Goal: Use online tool/utility: Utilize a website feature to perform a specific function

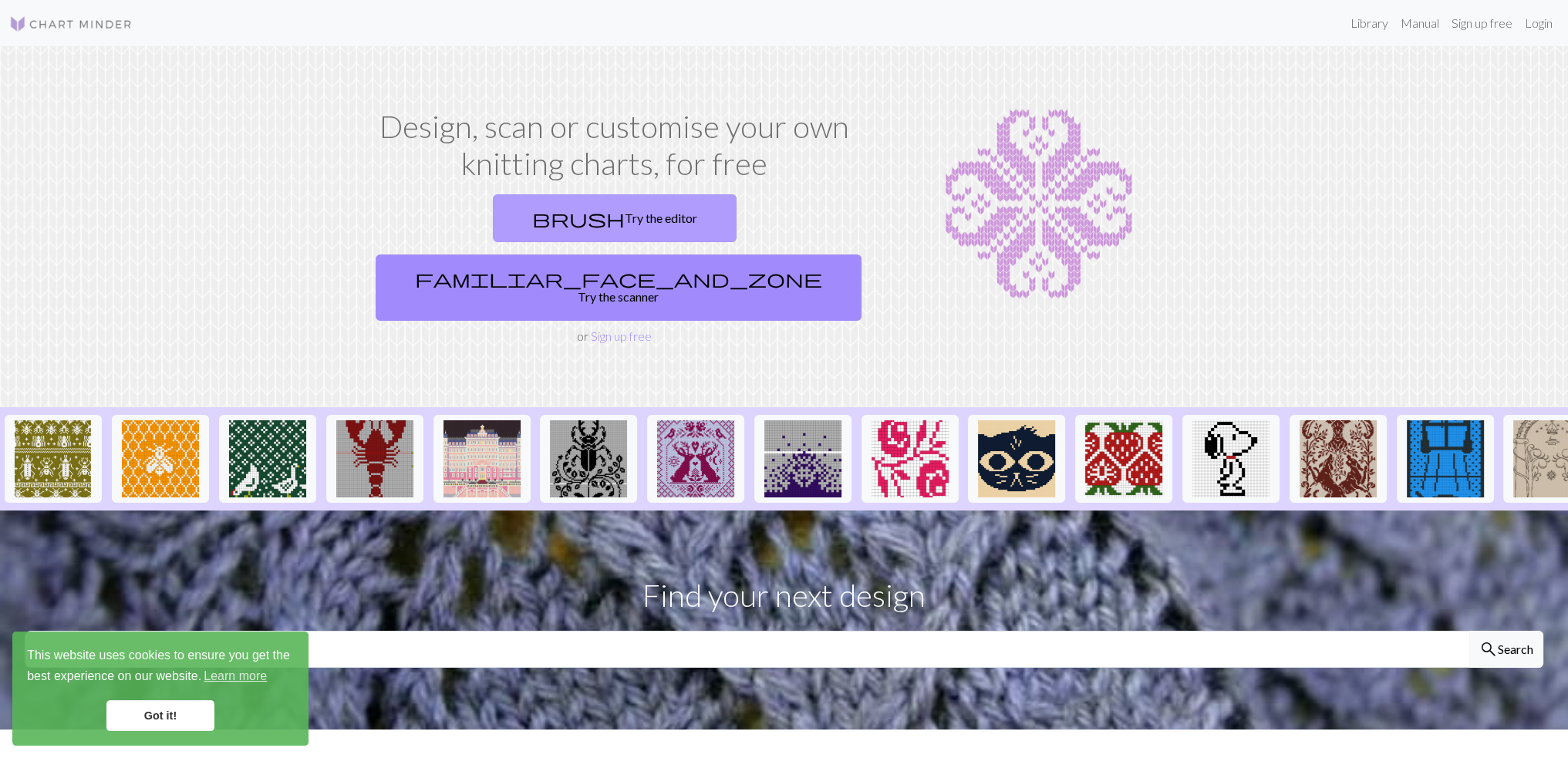
click at [525, 218] on link "brush Try the editor" at bounding box center [615, 218] width 244 height 48
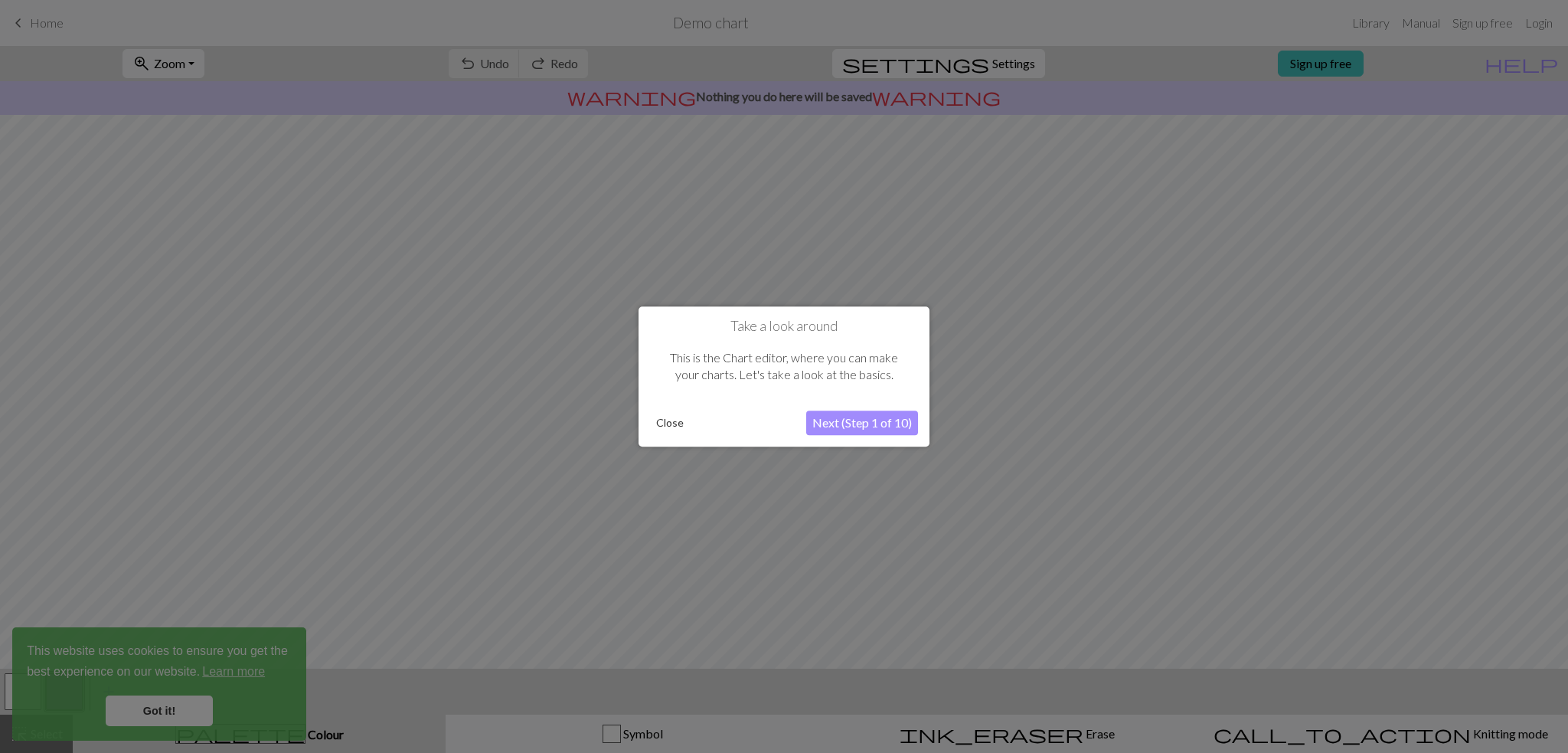
click at [870, 423] on button "Next (Step 1 of 10)" at bounding box center [862, 423] width 112 height 24
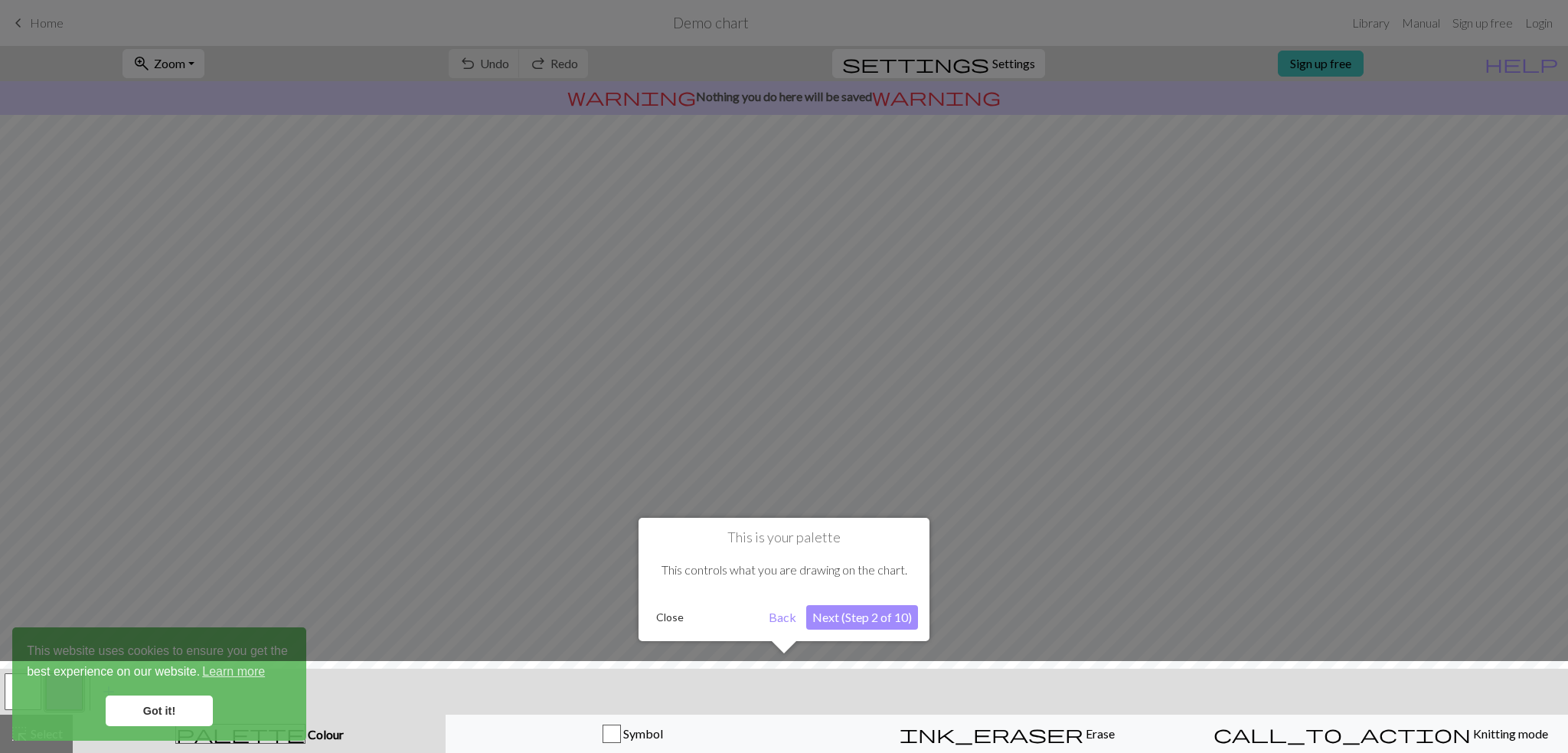
click at [172, 712] on div at bounding box center [783, 711] width 1583 height 100
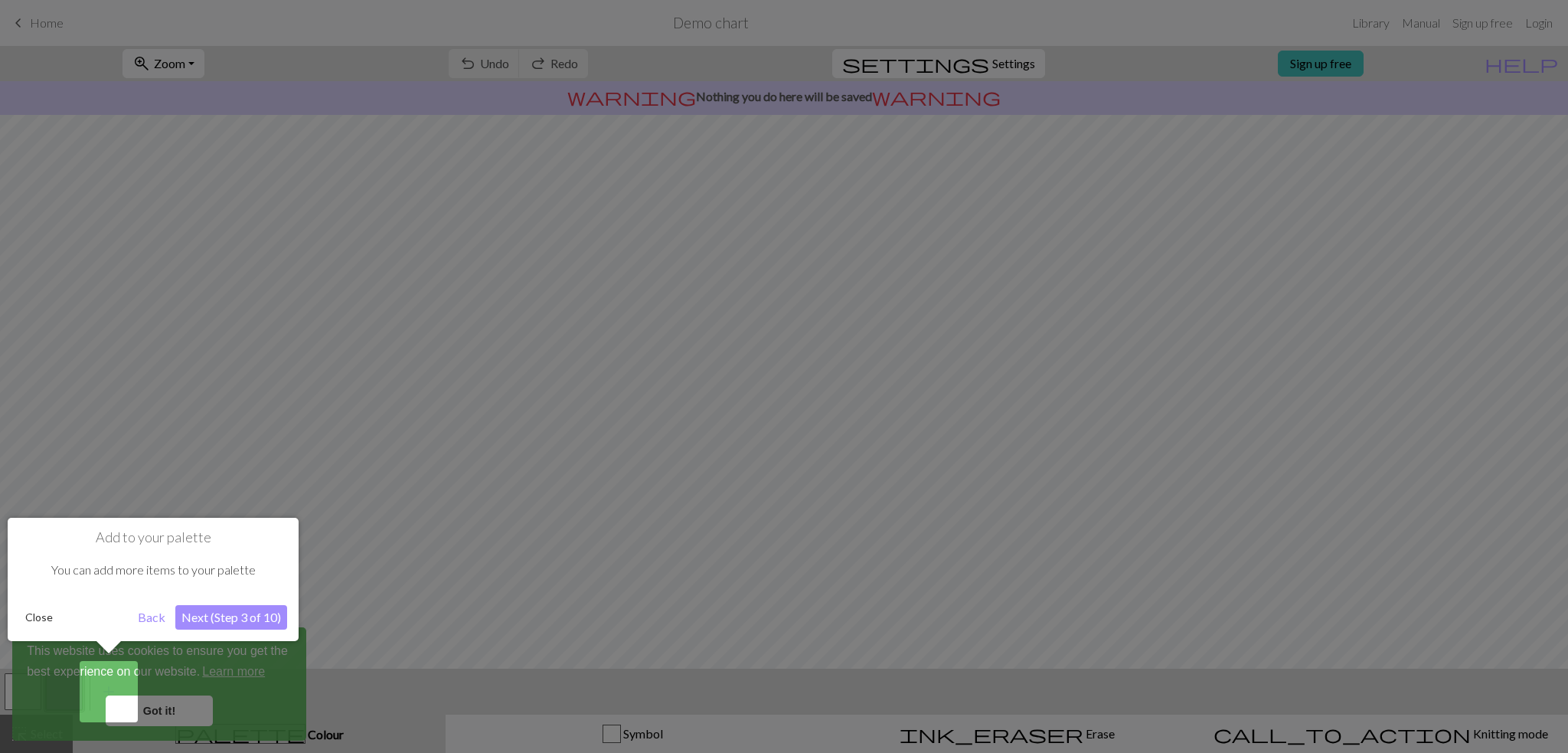
click at [208, 622] on button "Next (Step 3 of 10)" at bounding box center [231, 617] width 112 height 24
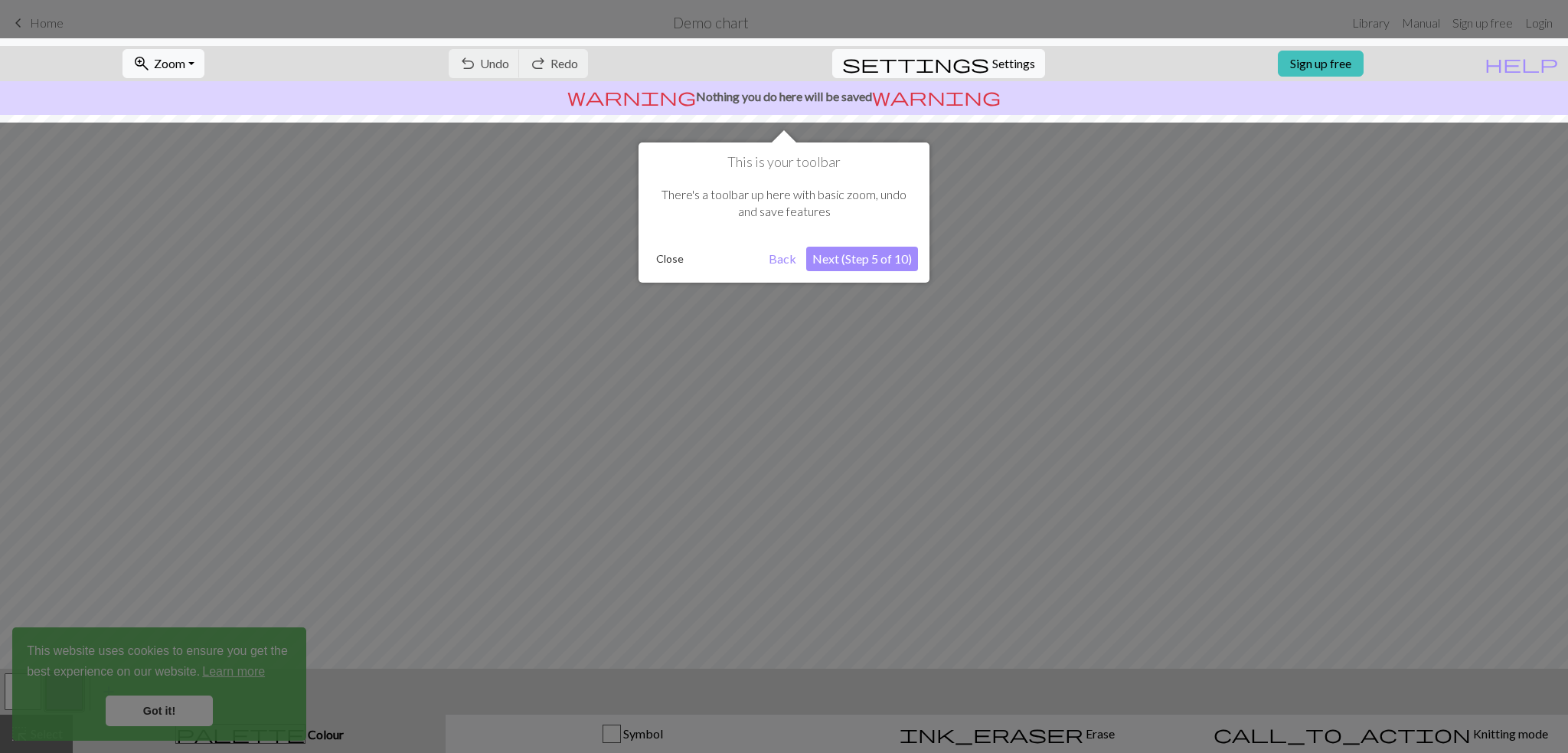
click at [869, 261] on button "Next (Step 5 of 10)" at bounding box center [862, 258] width 112 height 24
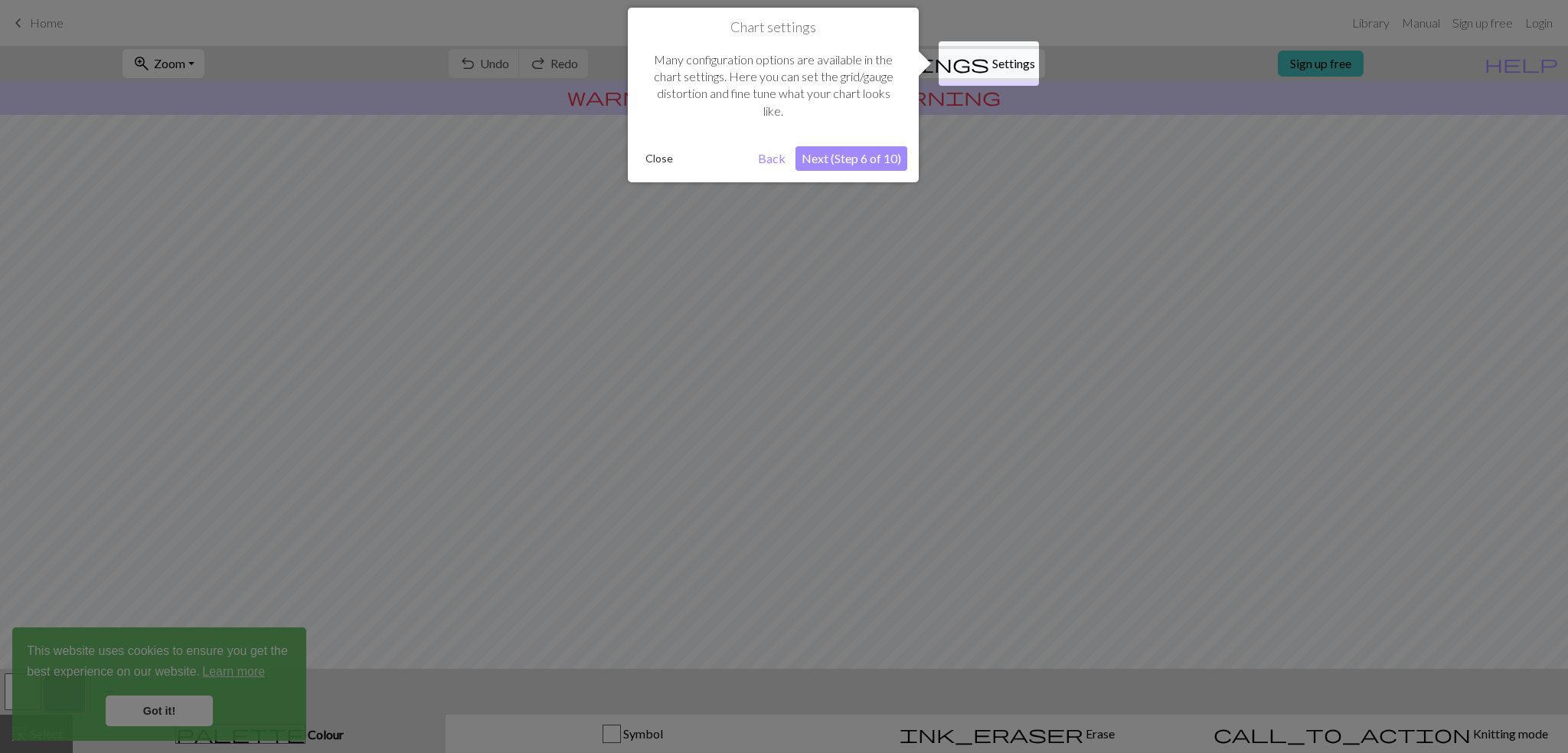
click at [821, 161] on button "Next (Step 6 of 10)" at bounding box center [852, 158] width 112 height 24
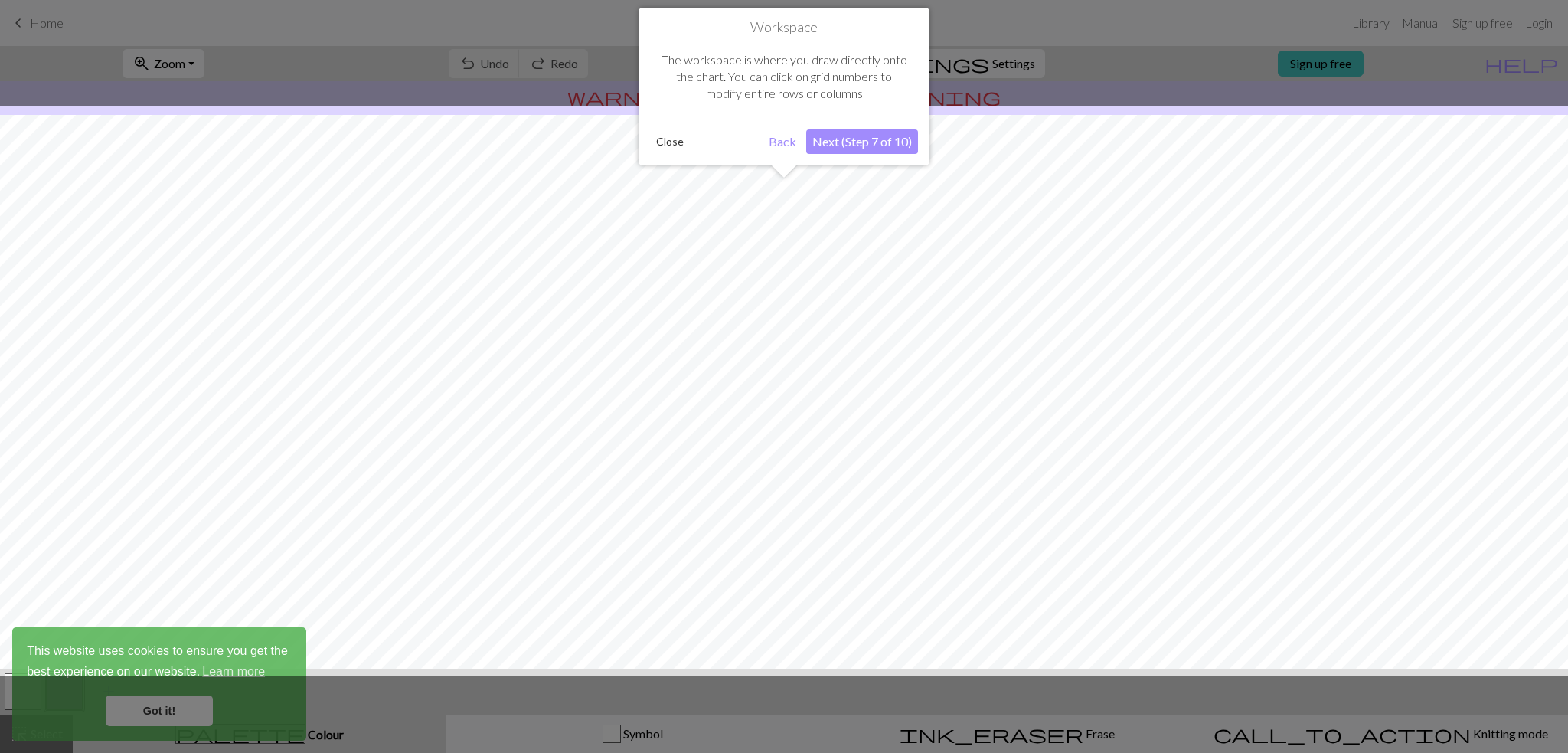
scroll to position [16, 0]
click at [836, 151] on button "Next (Step 7 of 10)" at bounding box center [862, 142] width 112 height 24
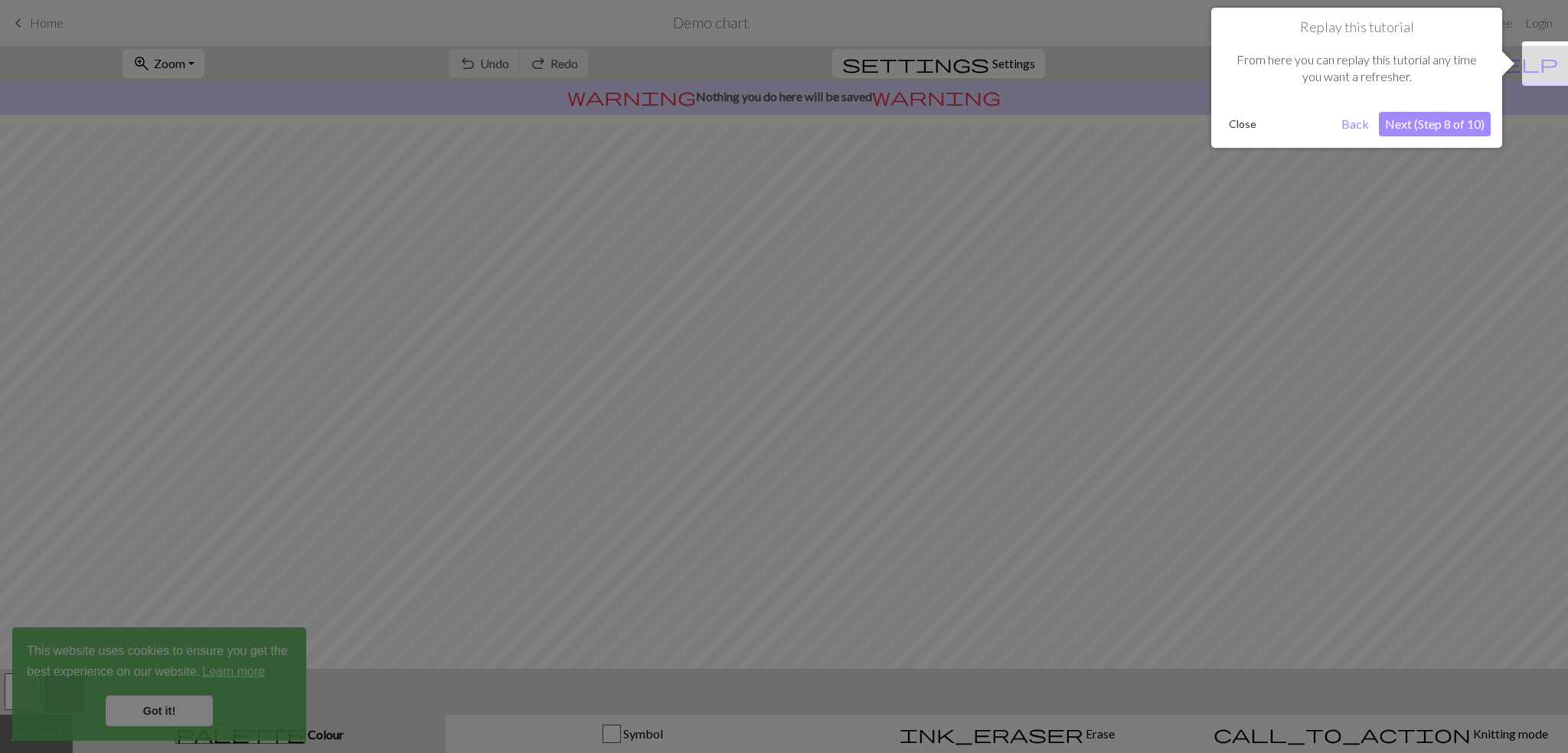
click at [1458, 128] on button "Next (Step 8 of 10)" at bounding box center [1434, 124] width 112 height 24
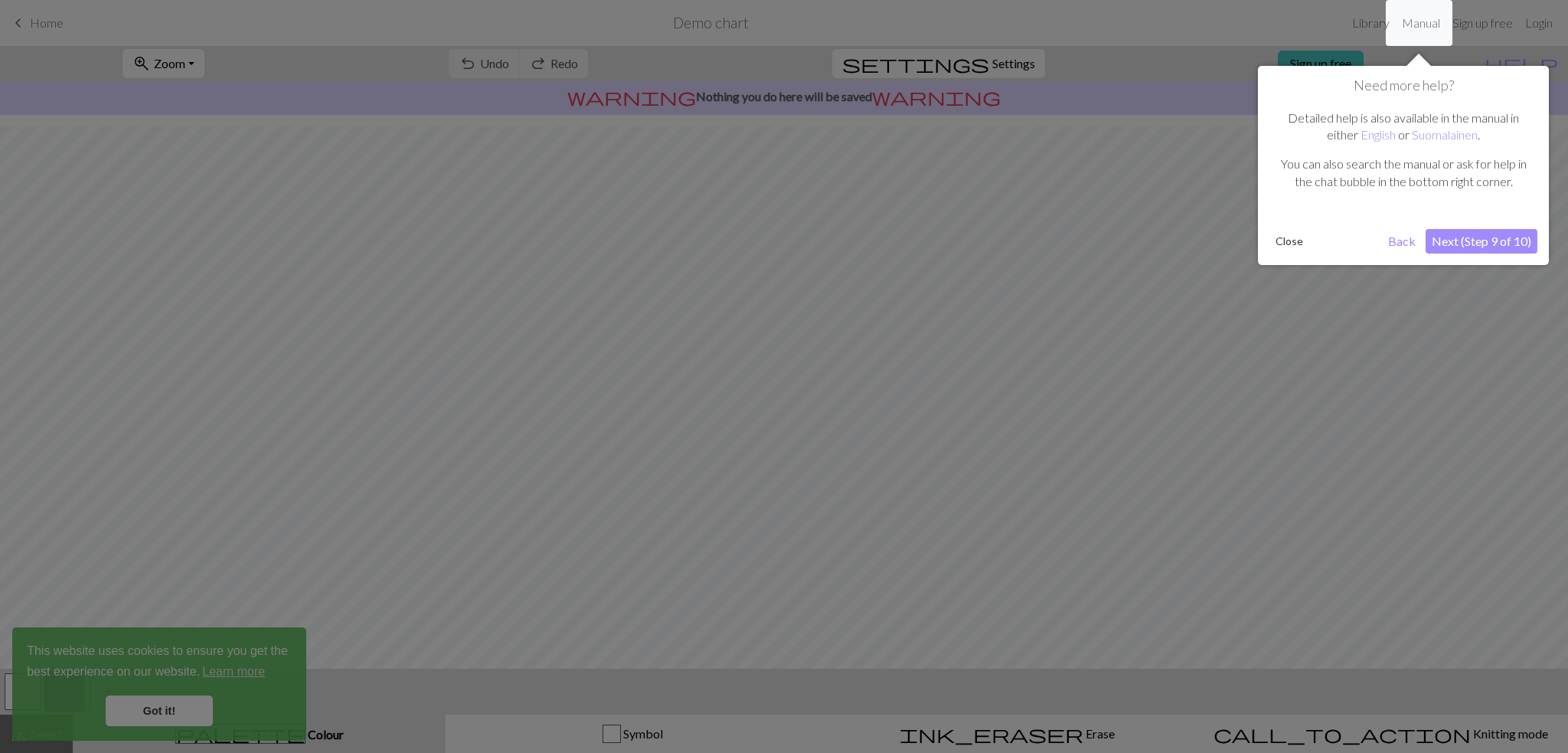
click at [1480, 246] on button "Next (Step 9 of 10)" at bounding box center [1482, 241] width 112 height 24
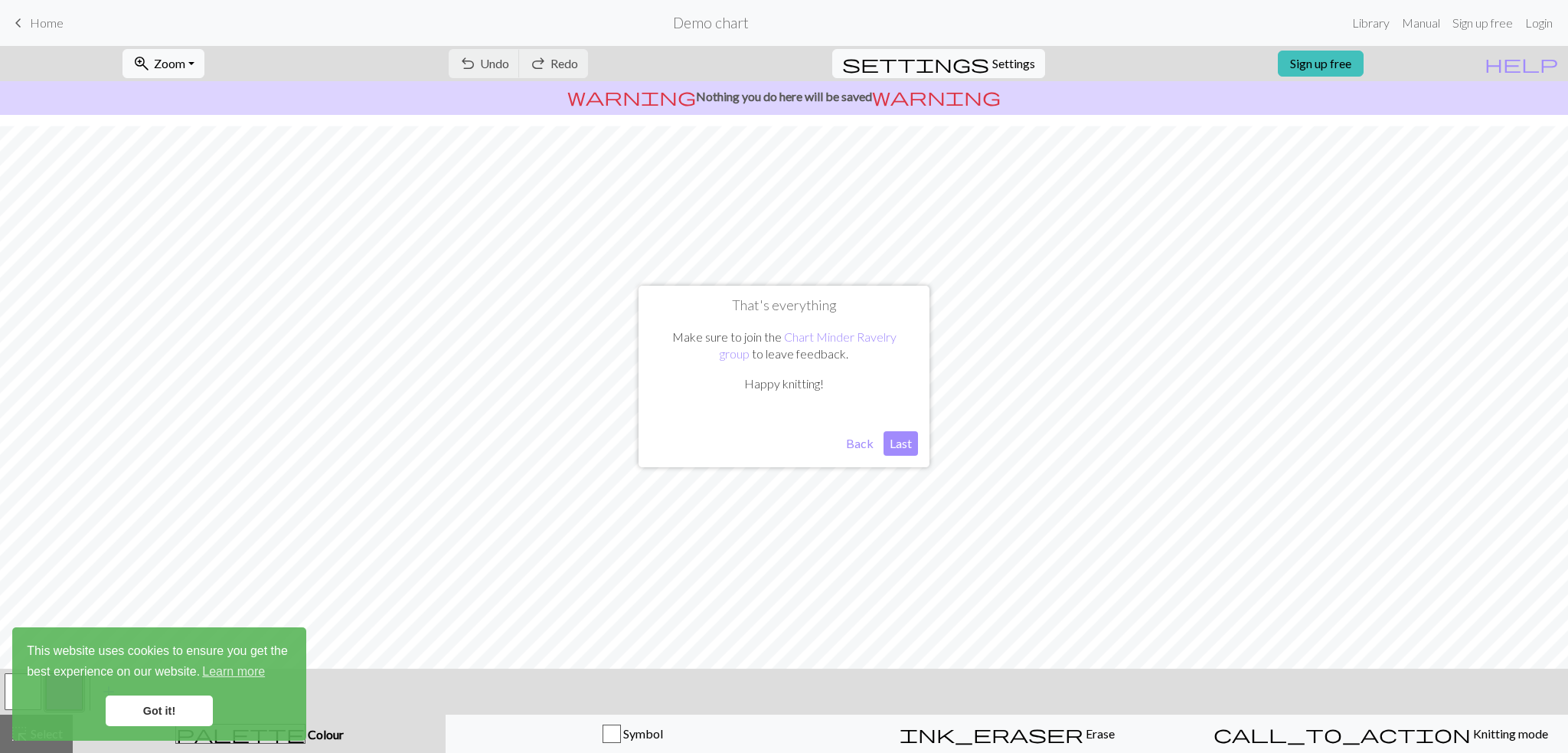
click at [896, 447] on button "Last" at bounding box center [901, 443] width 35 height 24
click at [554, 62] on div "undo Undo Undo redo Redo Redo" at bounding box center [518, 63] width 162 height 35
click at [128, 711] on link "Got it!" at bounding box center [159, 711] width 107 height 31
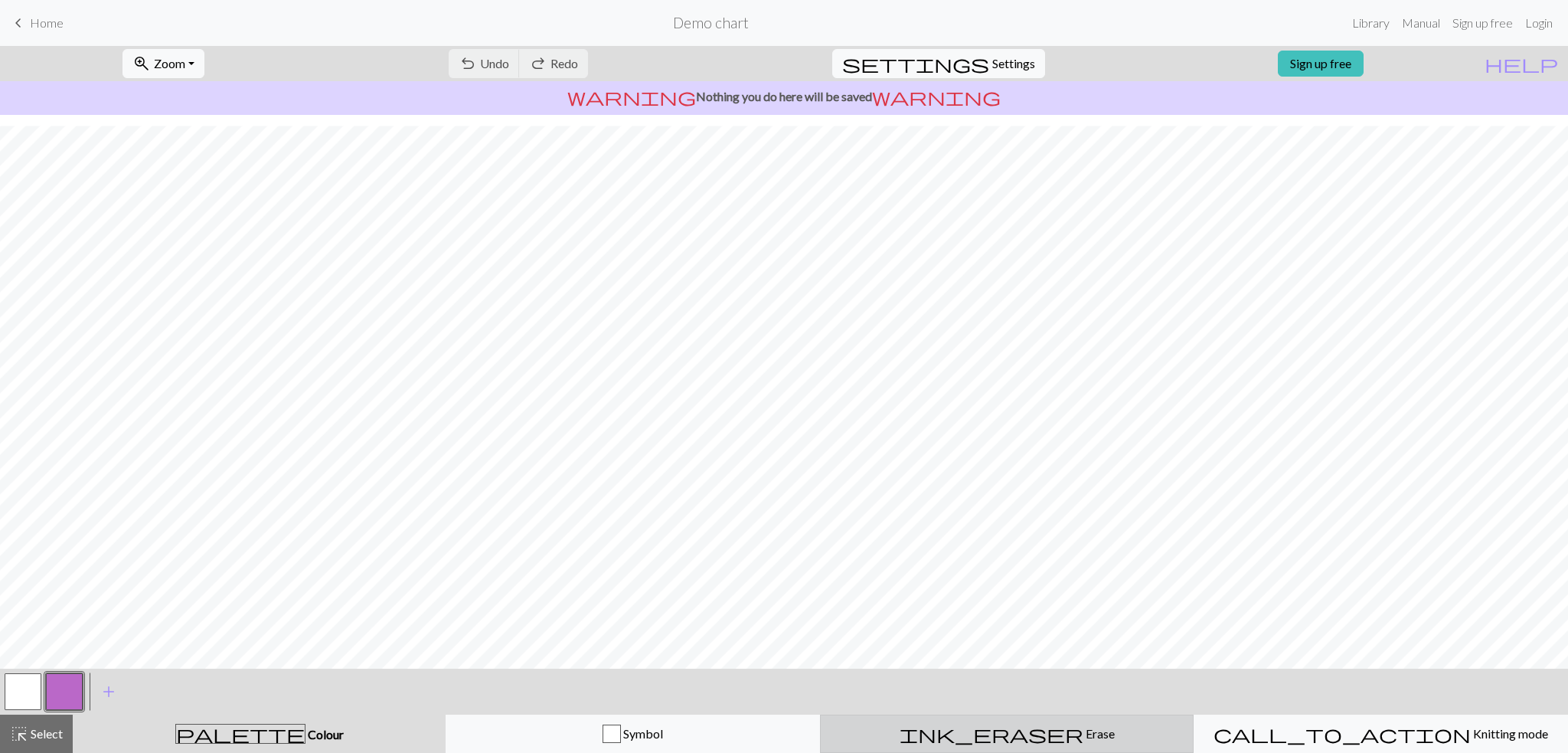
click at [1040, 741] on div "ink_eraser Erase Erase" at bounding box center [1007, 733] width 355 height 18
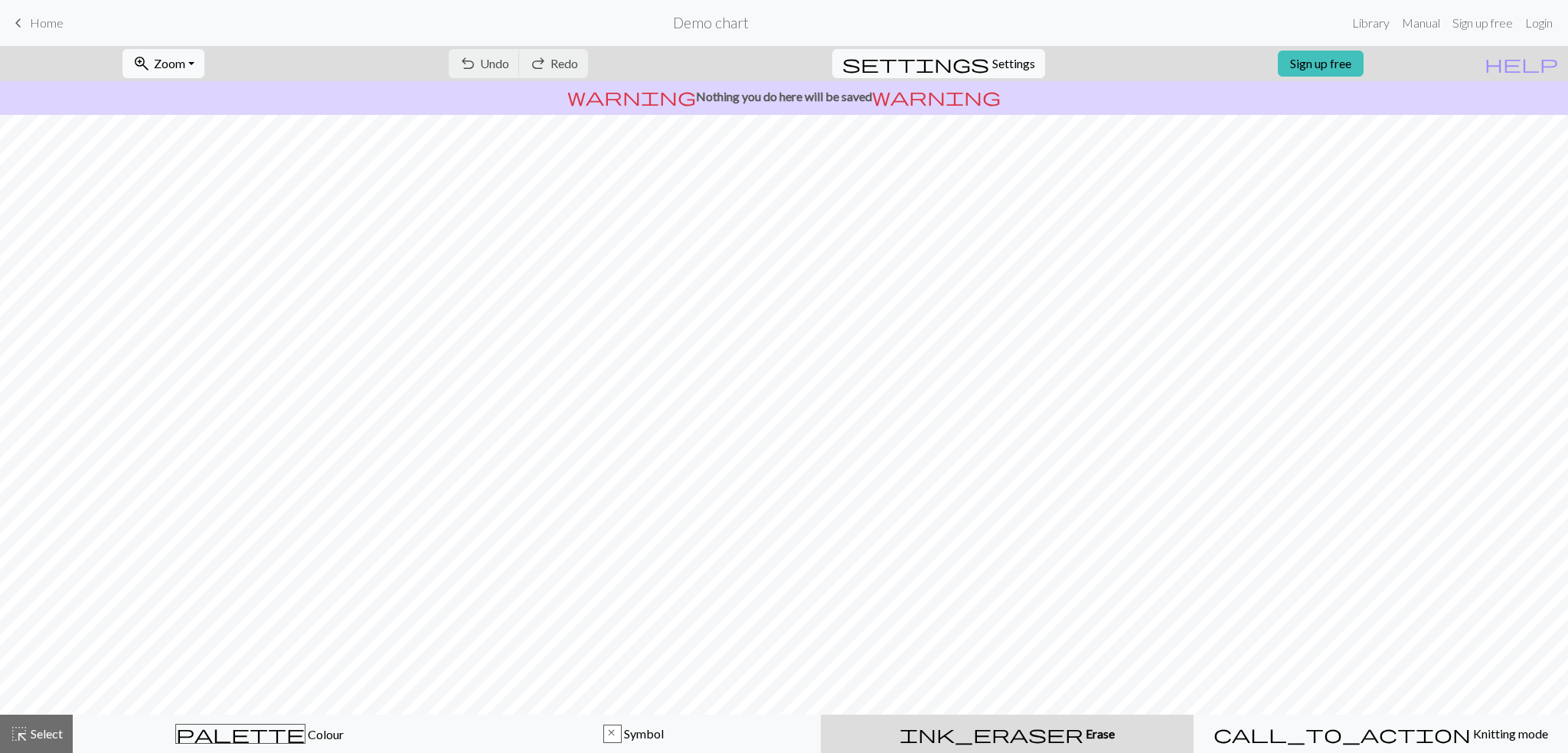
click at [1084, 739] on span "Erase" at bounding box center [1099, 733] width 31 height 14
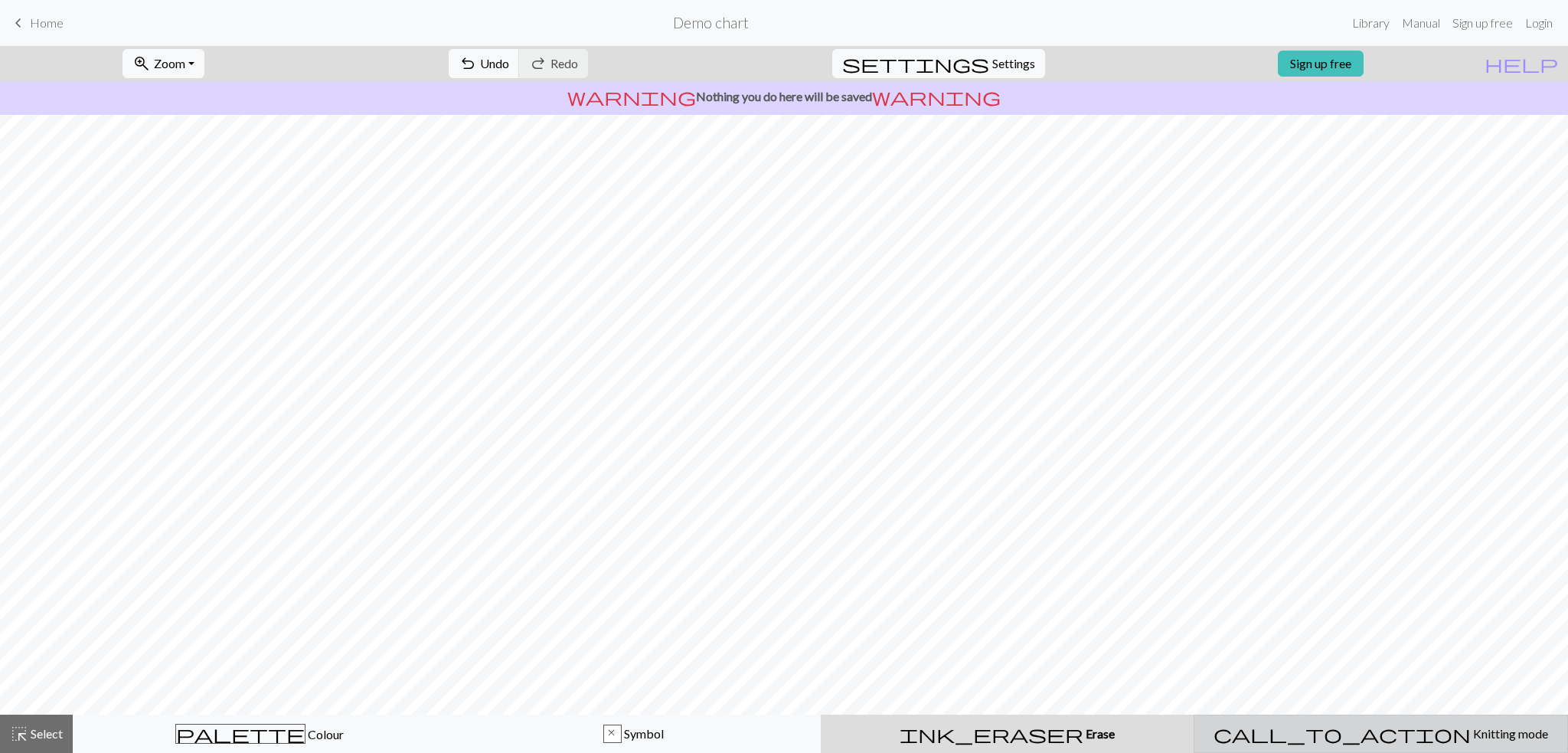
click at [1376, 725] on div "call_to_action Knitting mode Knitting mode" at bounding box center [1380, 733] width 355 height 18
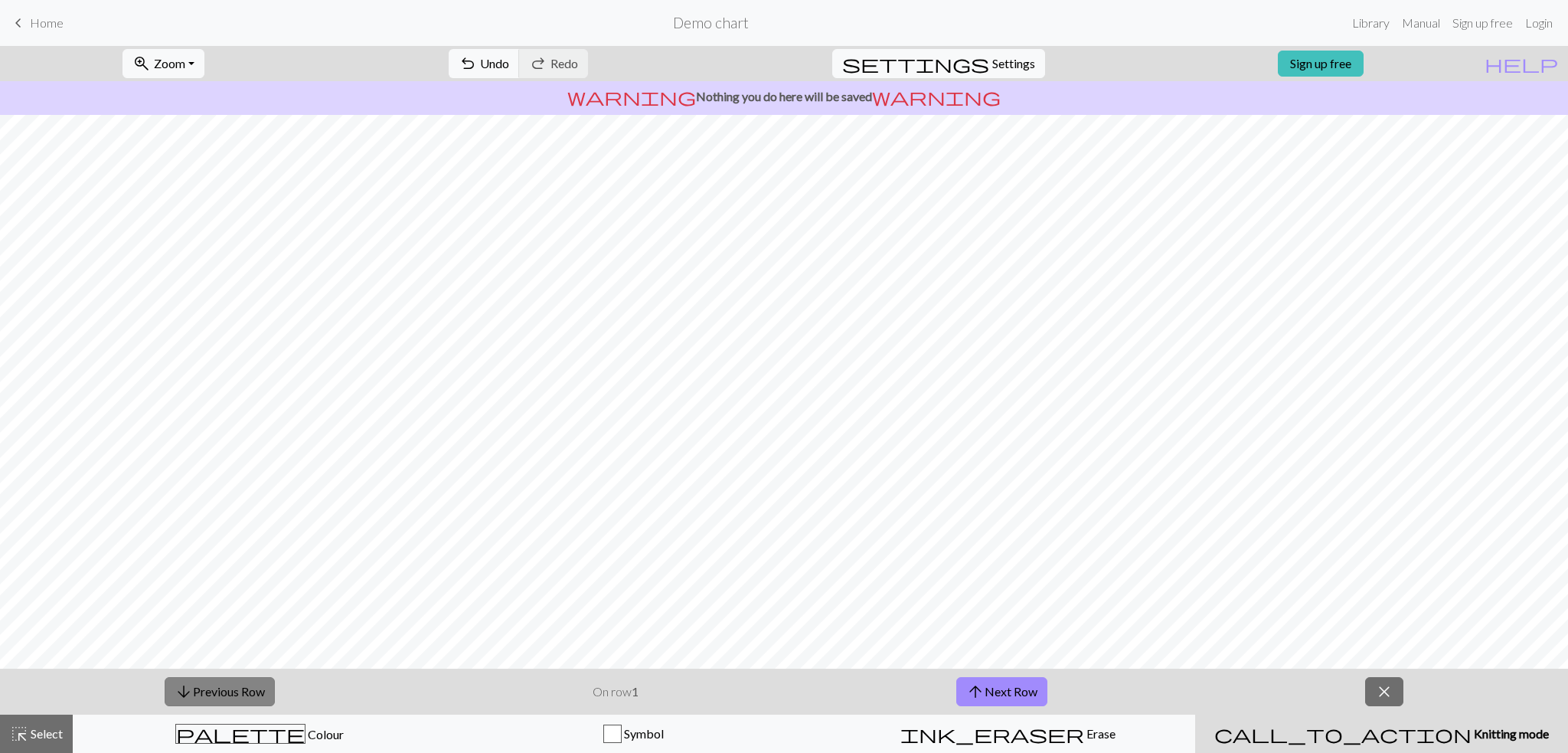
click at [202, 684] on button "arrow_downward Previous Row" at bounding box center [219, 692] width 110 height 29
click at [996, 688] on button "arrow_upward Next Row" at bounding box center [1002, 692] width 91 height 29
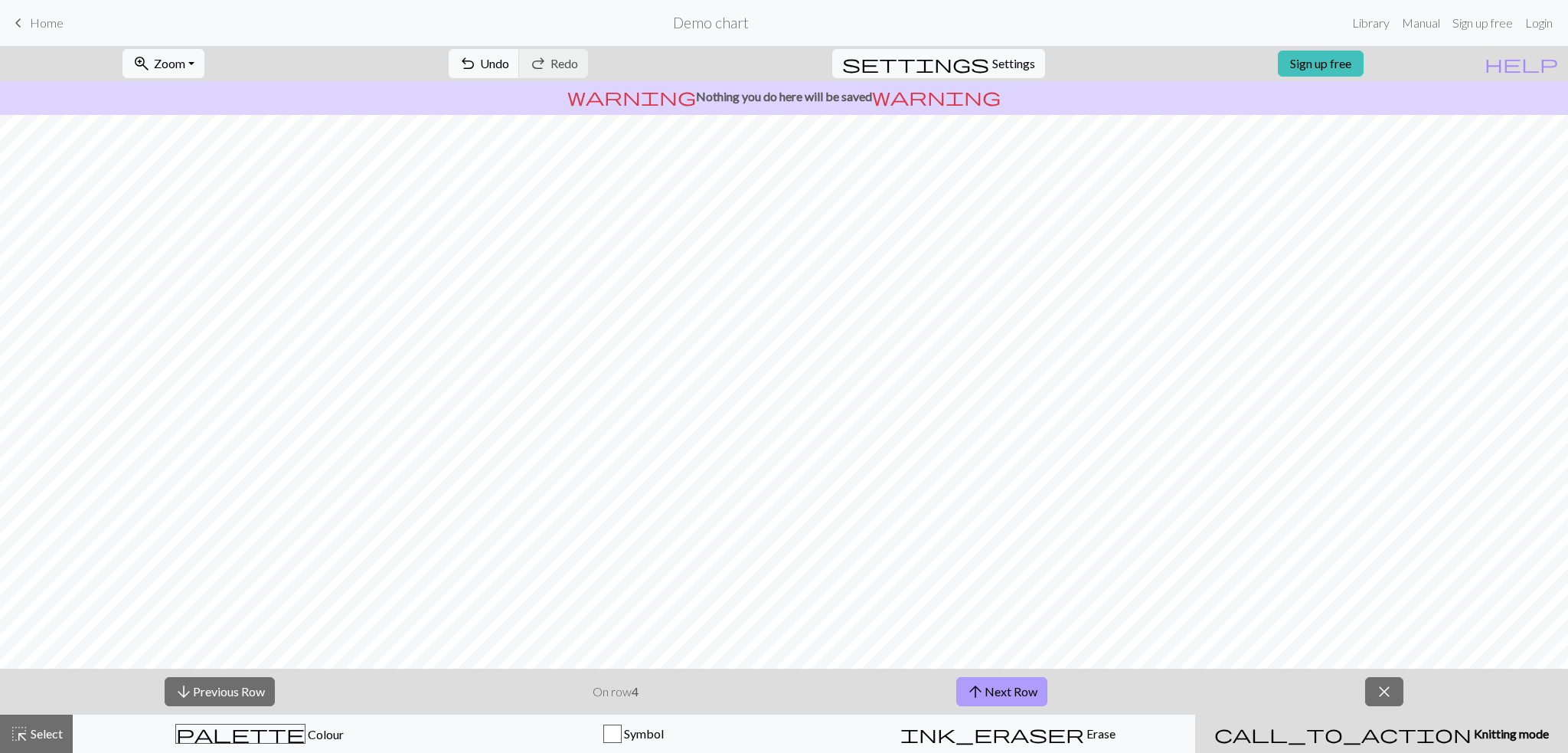
click at [996, 688] on button "arrow_upward Next Row" at bounding box center [1002, 692] width 91 height 29
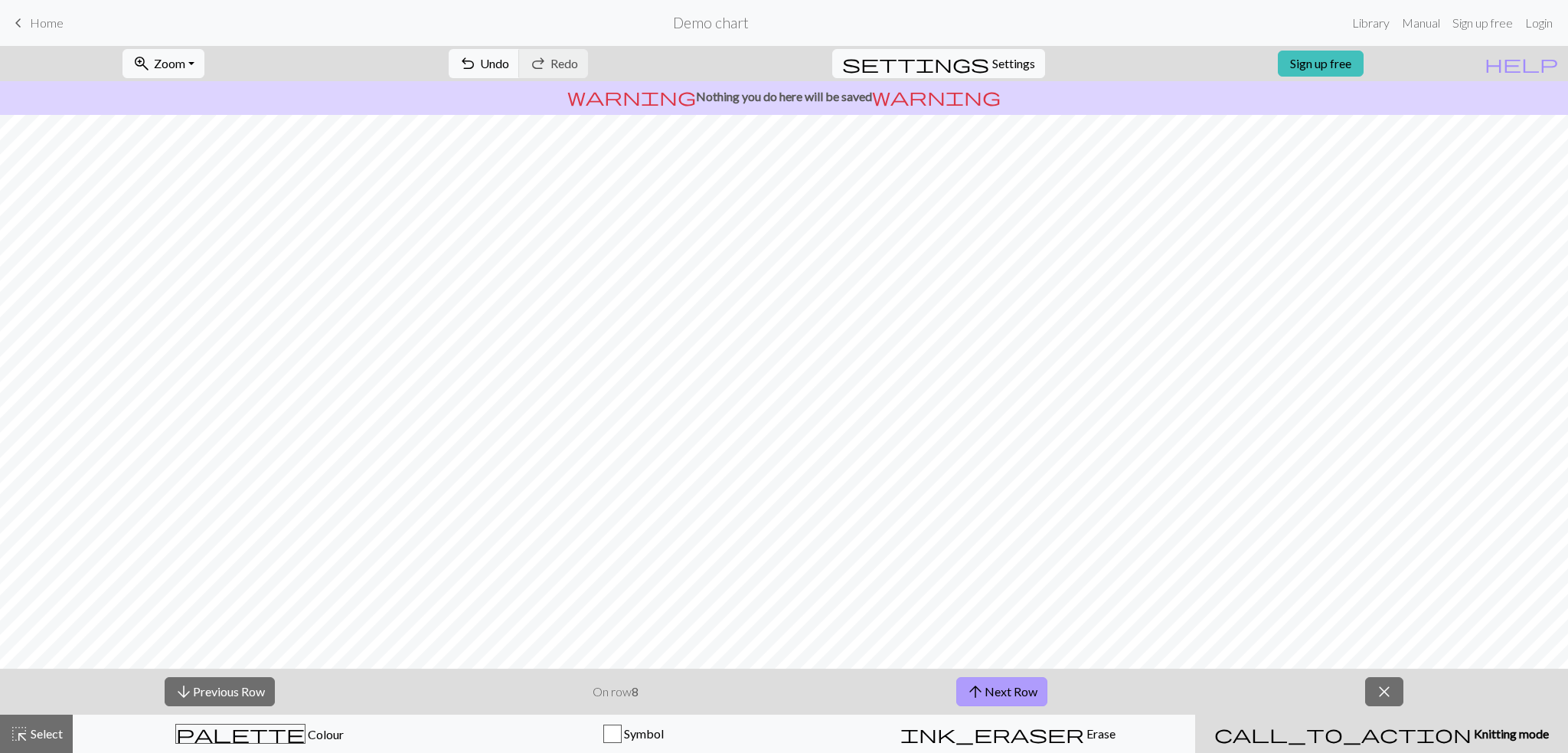
click at [996, 688] on button "arrow_upward Next Row" at bounding box center [1002, 692] width 91 height 29
click at [996, 688] on button "arrow_upward Next Row" at bounding box center [1004, 692] width 91 height 29
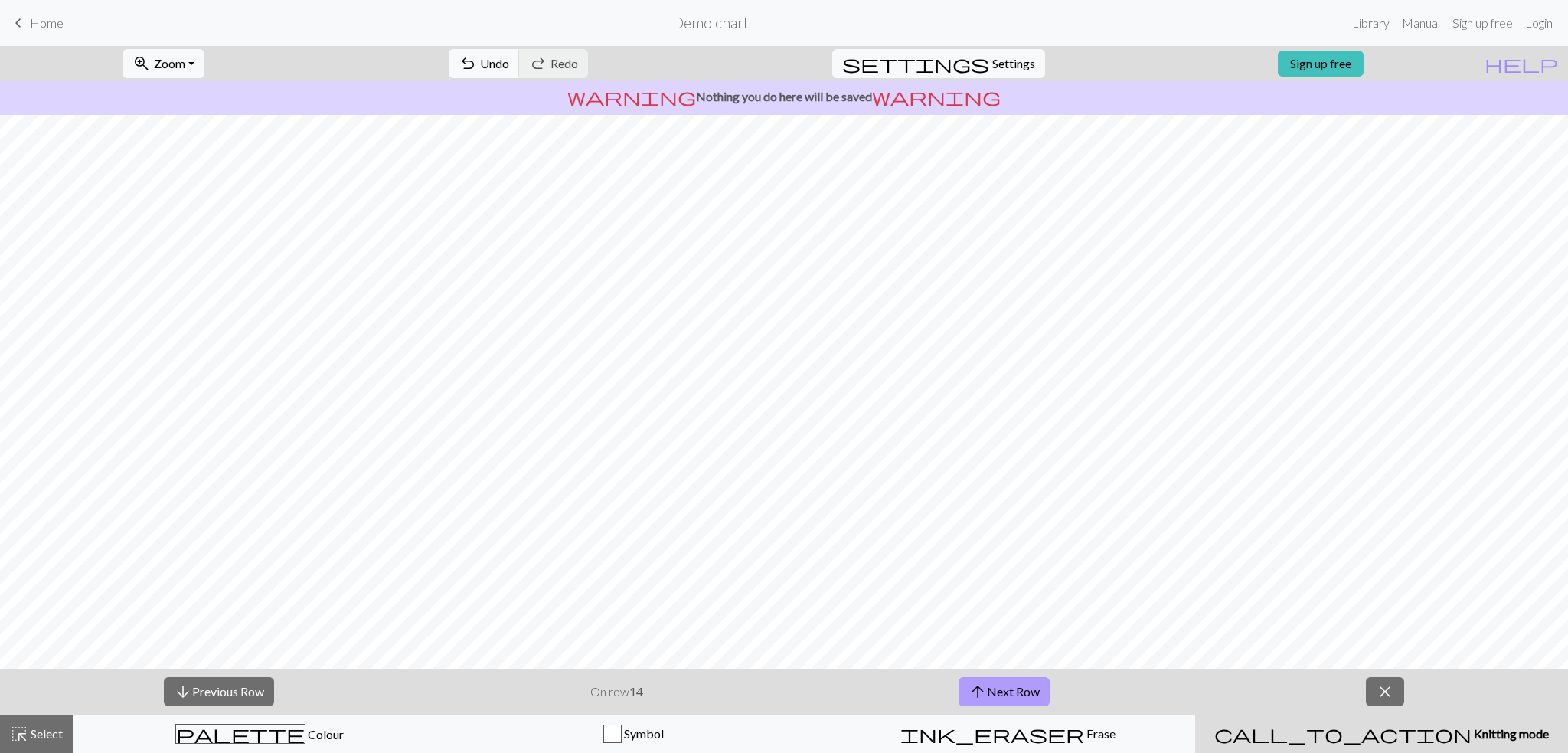
click at [996, 688] on button "arrow_upward Next Row" at bounding box center [1004, 692] width 91 height 29
click at [186, 57] on span "Zoom" at bounding box center [170, 63] width 31 height 14
click at [1004, 59] on span "Settings" at bounding box center [1014, 63] width 43 height 18
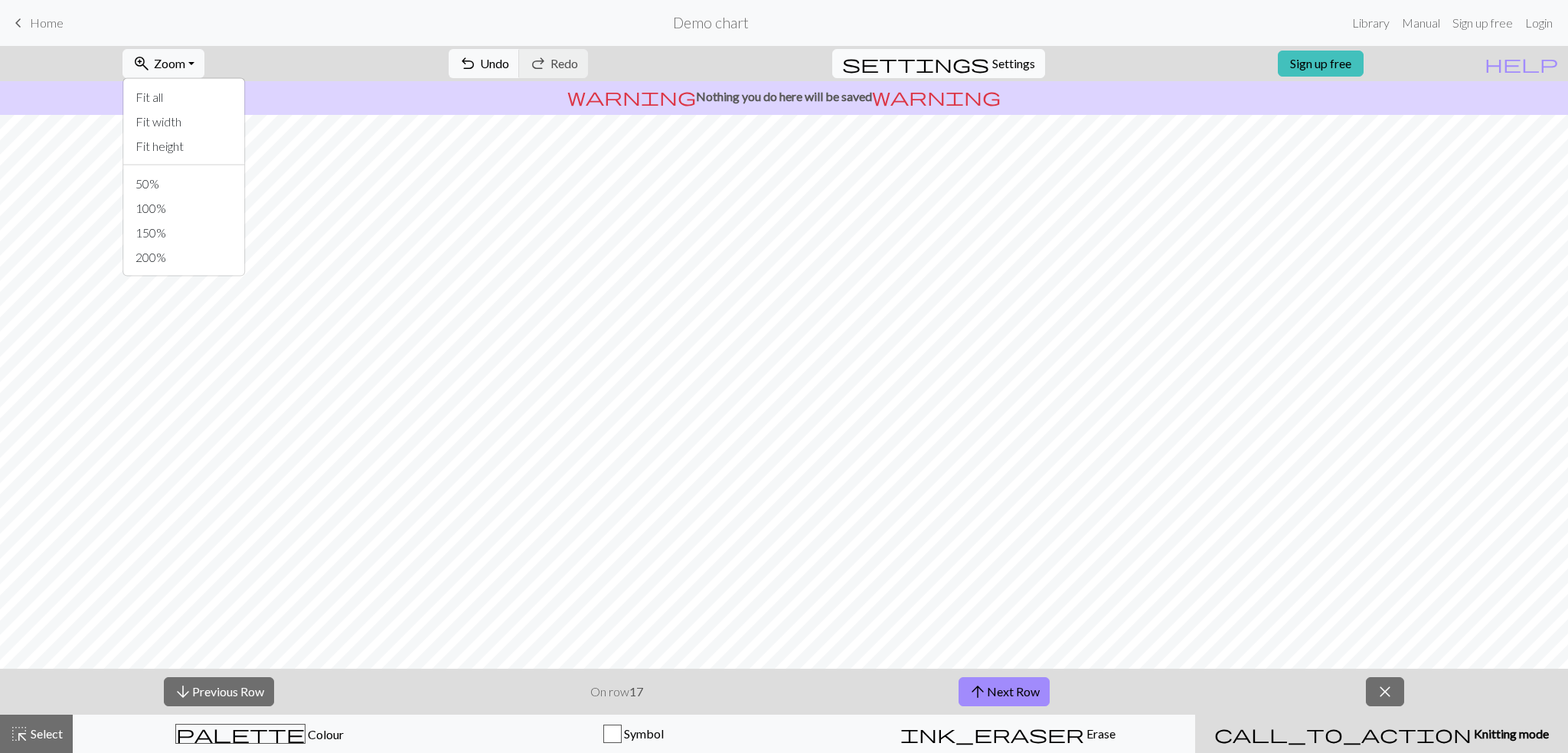
select select "aran"
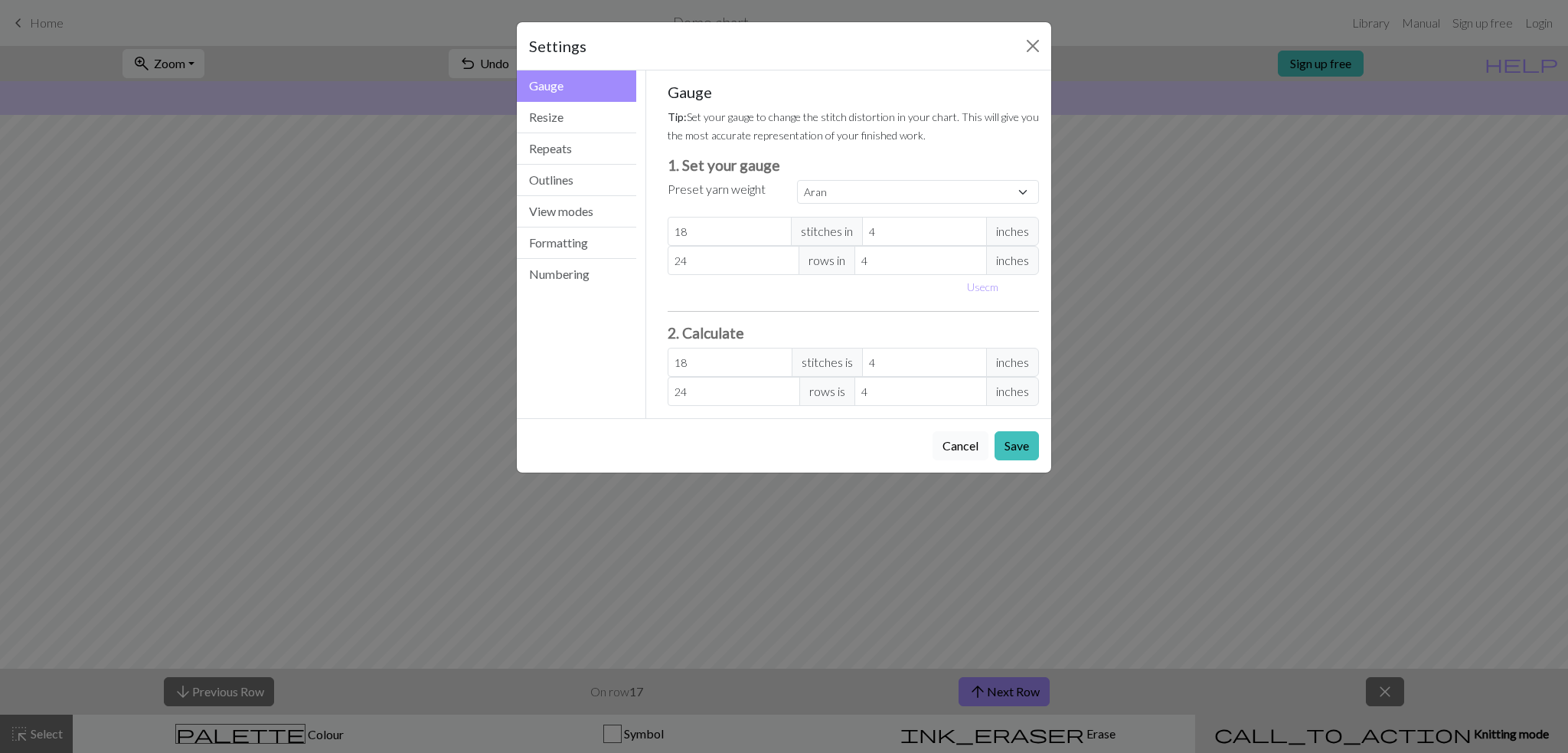
click at [955, 437] on button "Cancel" at bounding box center [960, 445] width 56 height 29
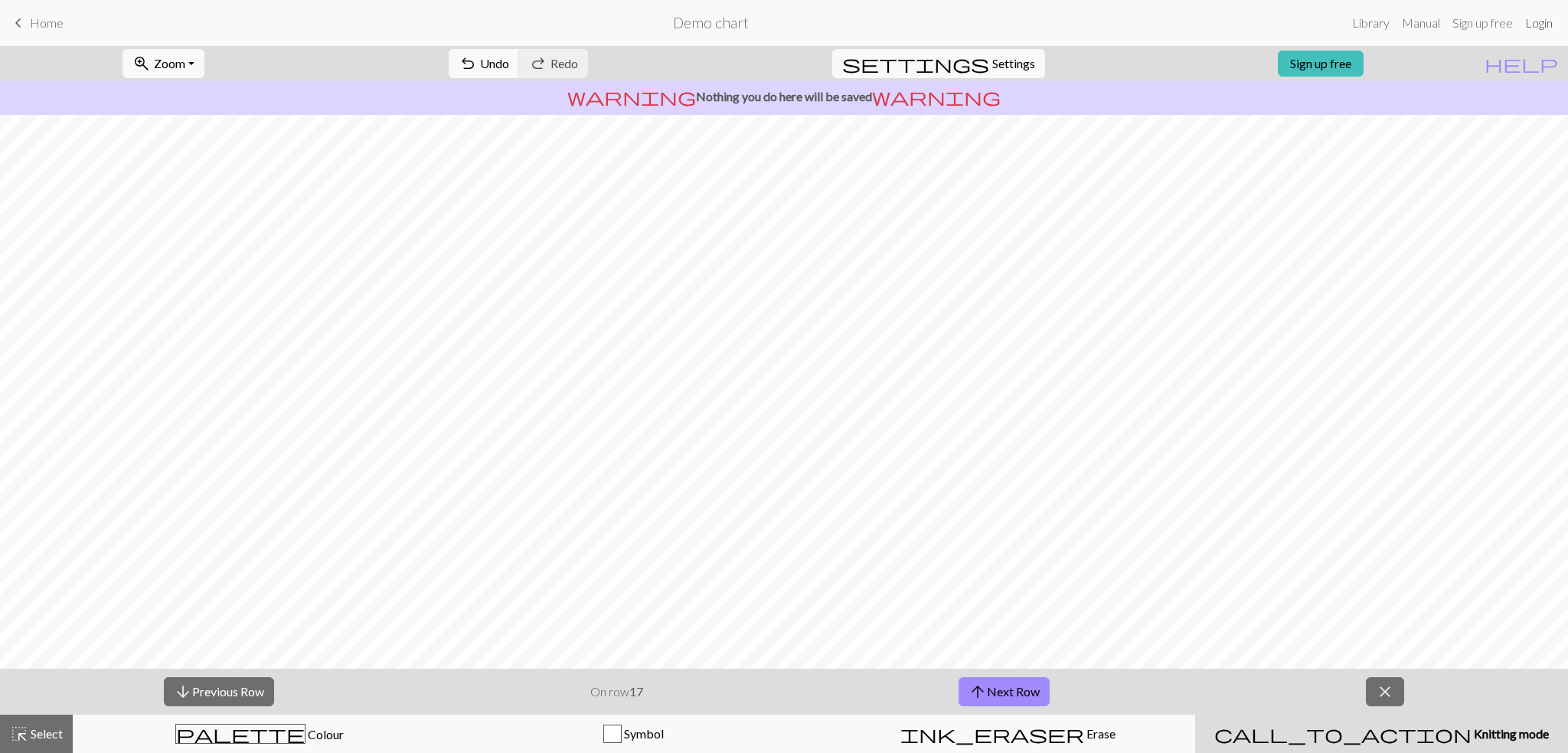
click at [1539, 24] on link "Login" at bounding box center [1539, 23] width 40 height 31
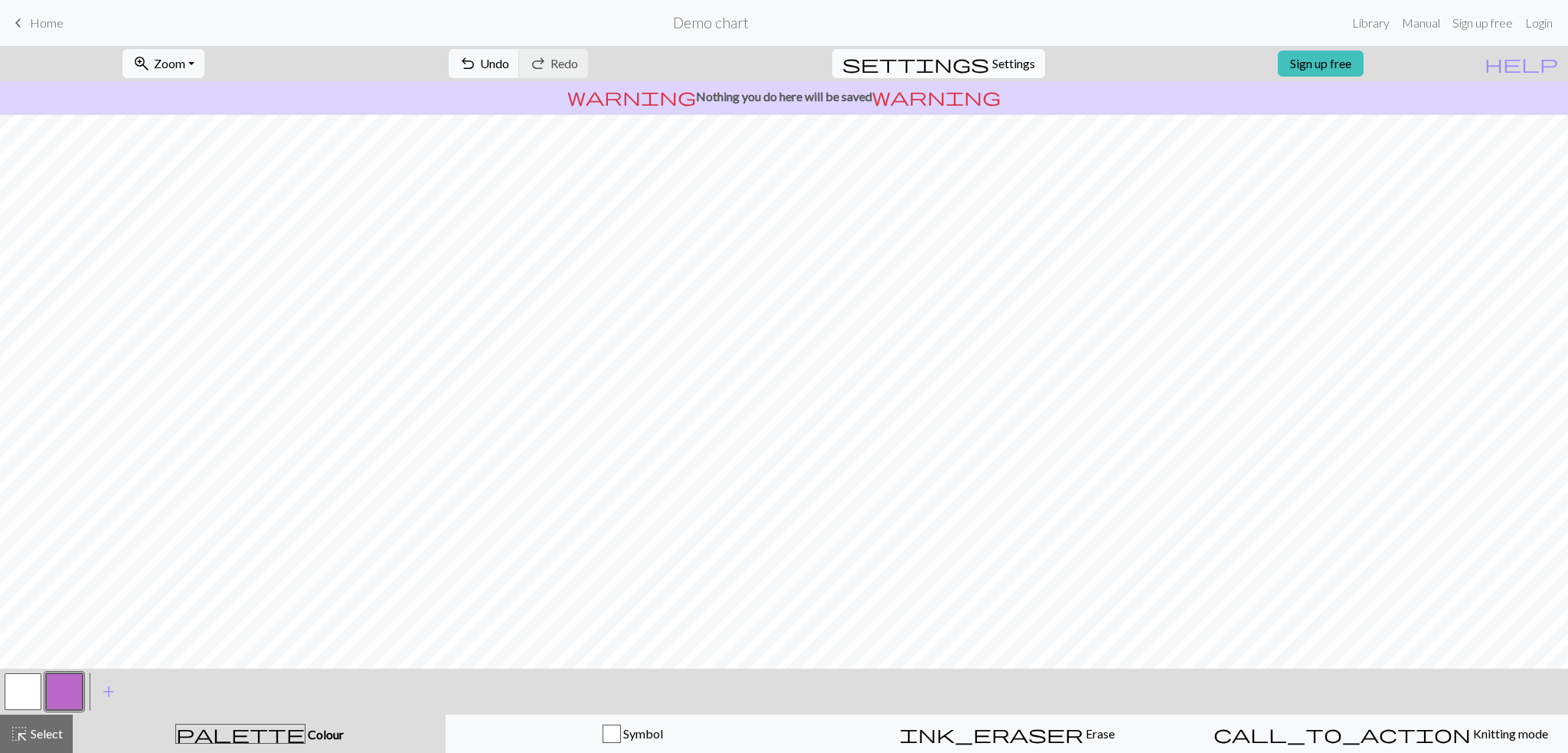
click at [956, 57] on span "settings" at bounding box center [915, 63] width 147 height 21
select select "aran"
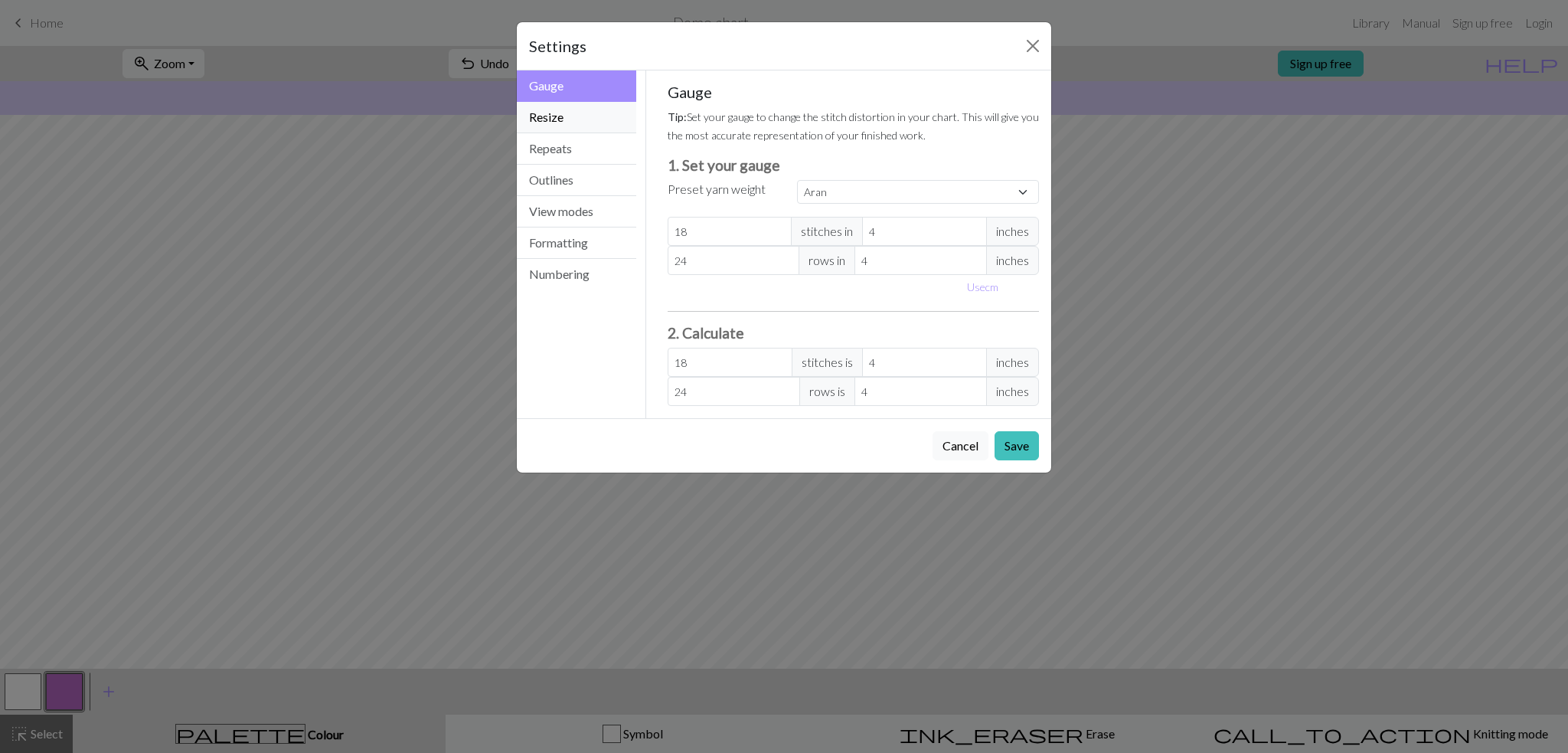
click at [561, 113] on button "Resize" at bounding box center [576, 117] width 120 height 31
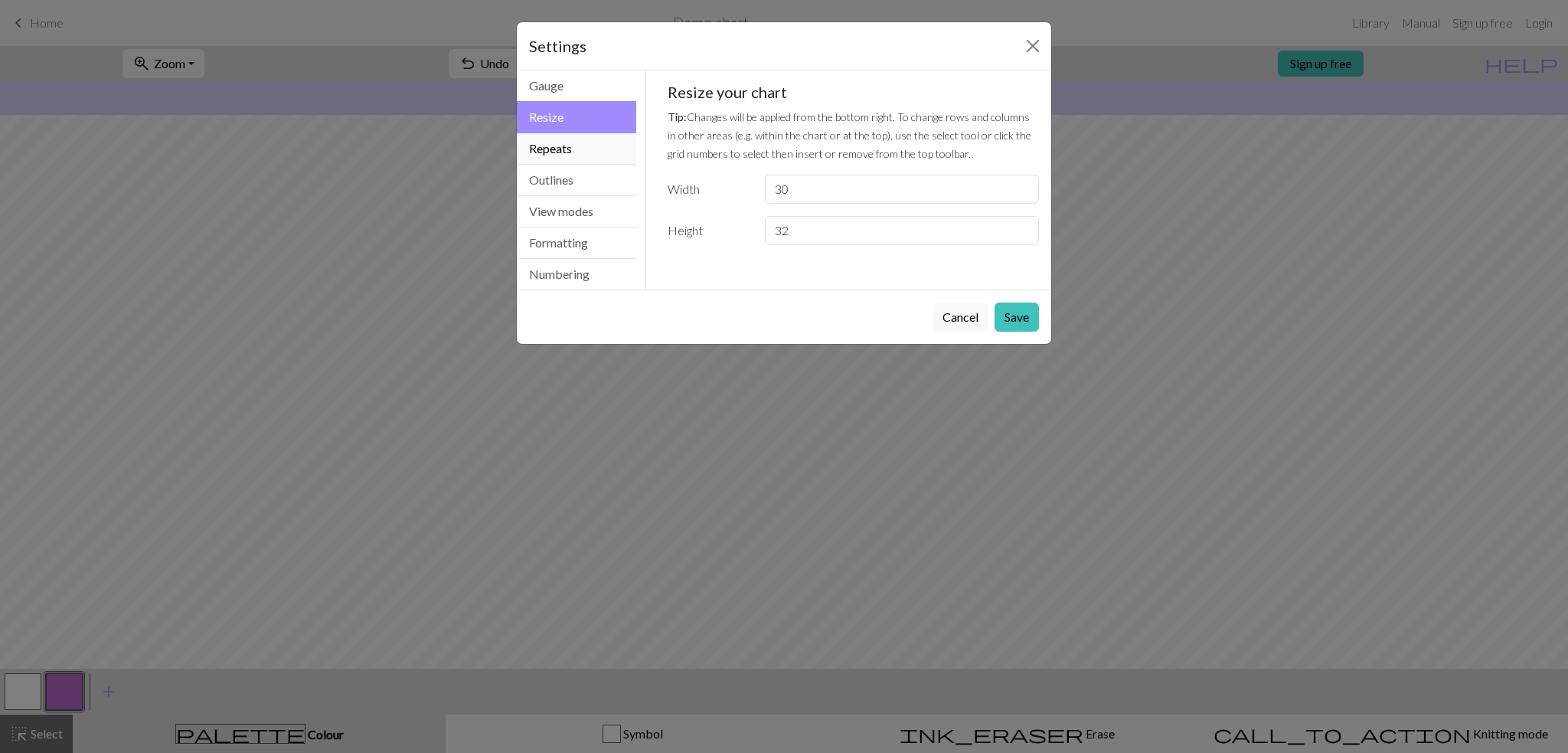
click at [554, 141] on button "Repeats" at bounding box center [576, 149] width 120 height 31
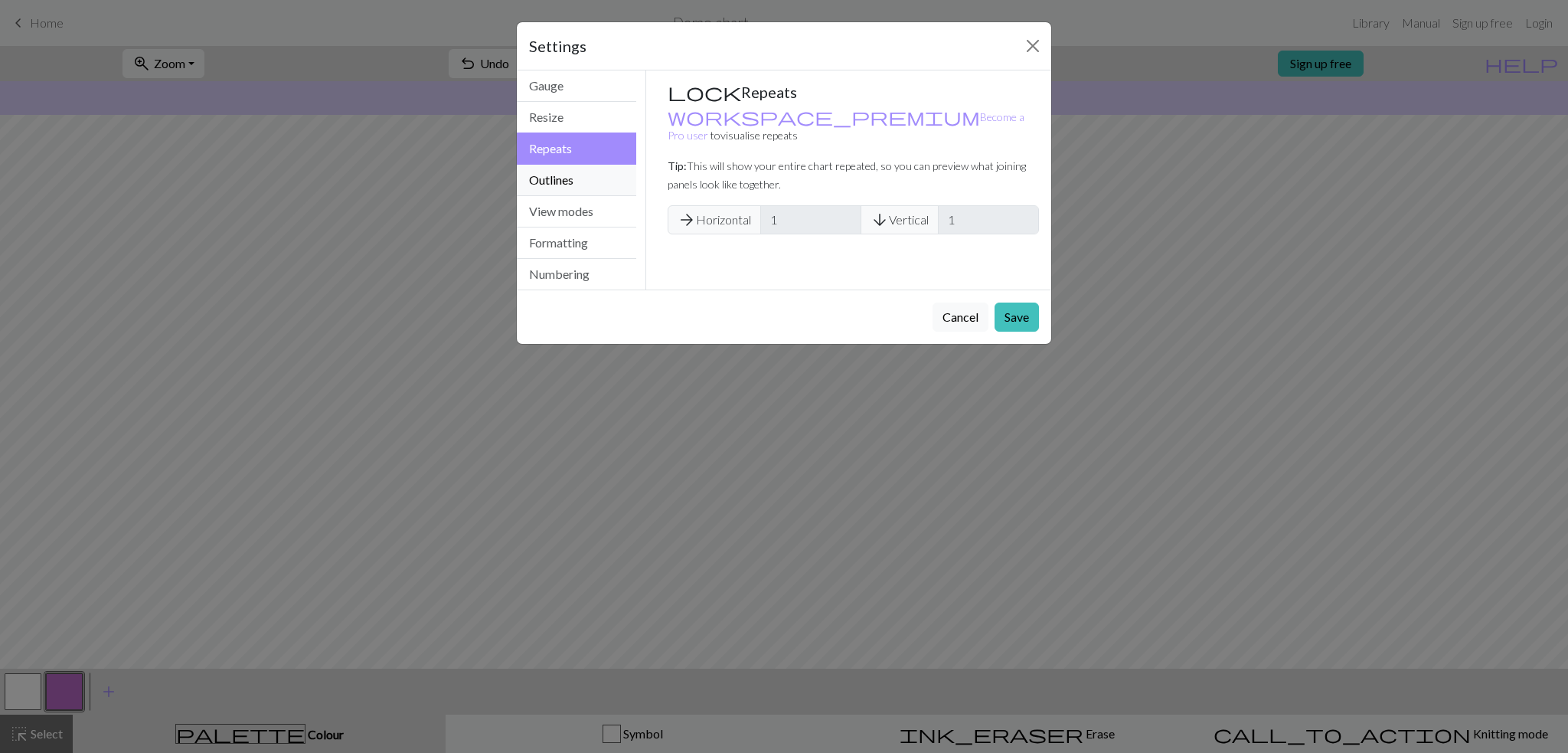
click at [564, 171] on button "Outlines" at bounding box center [576, 180] width 120 height 31
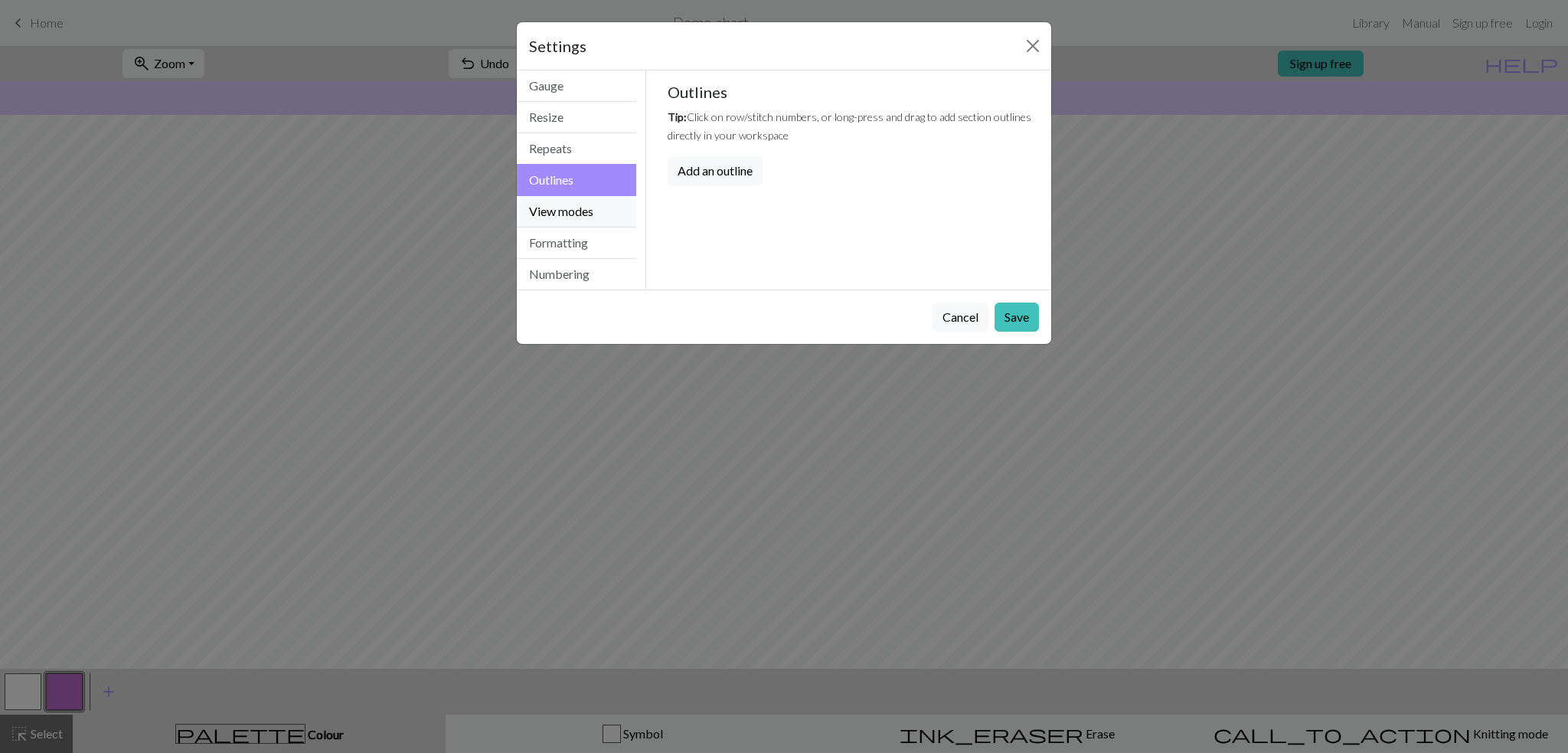
click at [569, 201] on button "View modes" at bounding box center [576, 212] width 120 height 31
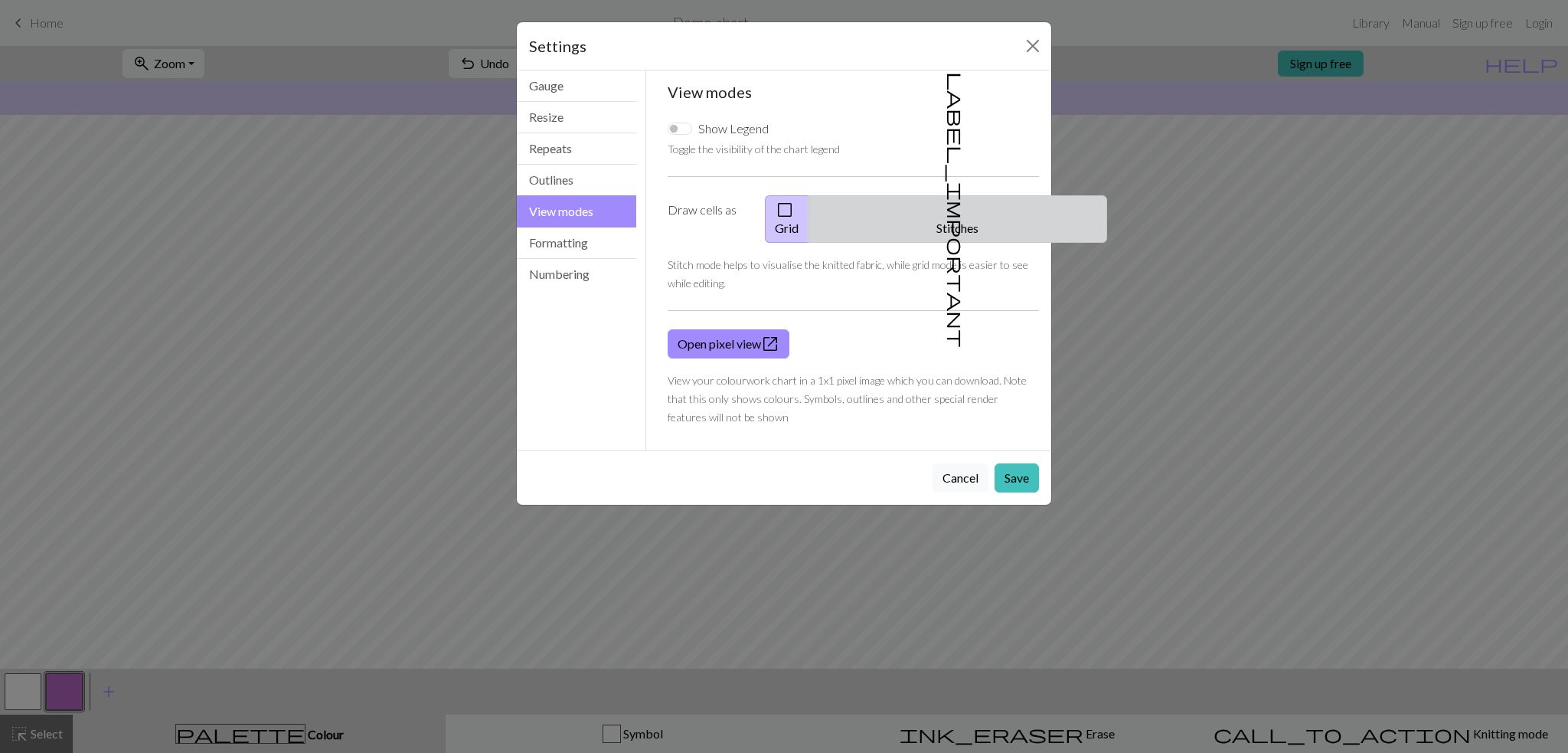
click at [952, 199] on button "label_important Stitches" at bounding box center [958, 219] width 299 height 47
click at [802, 209] on button "check_box_outline_blank Grid" at bounding box center [787, 219] width 44 height 47
click at [593, 240] on button "Formatting" at bounding box center [576, 243] width 120 height 31
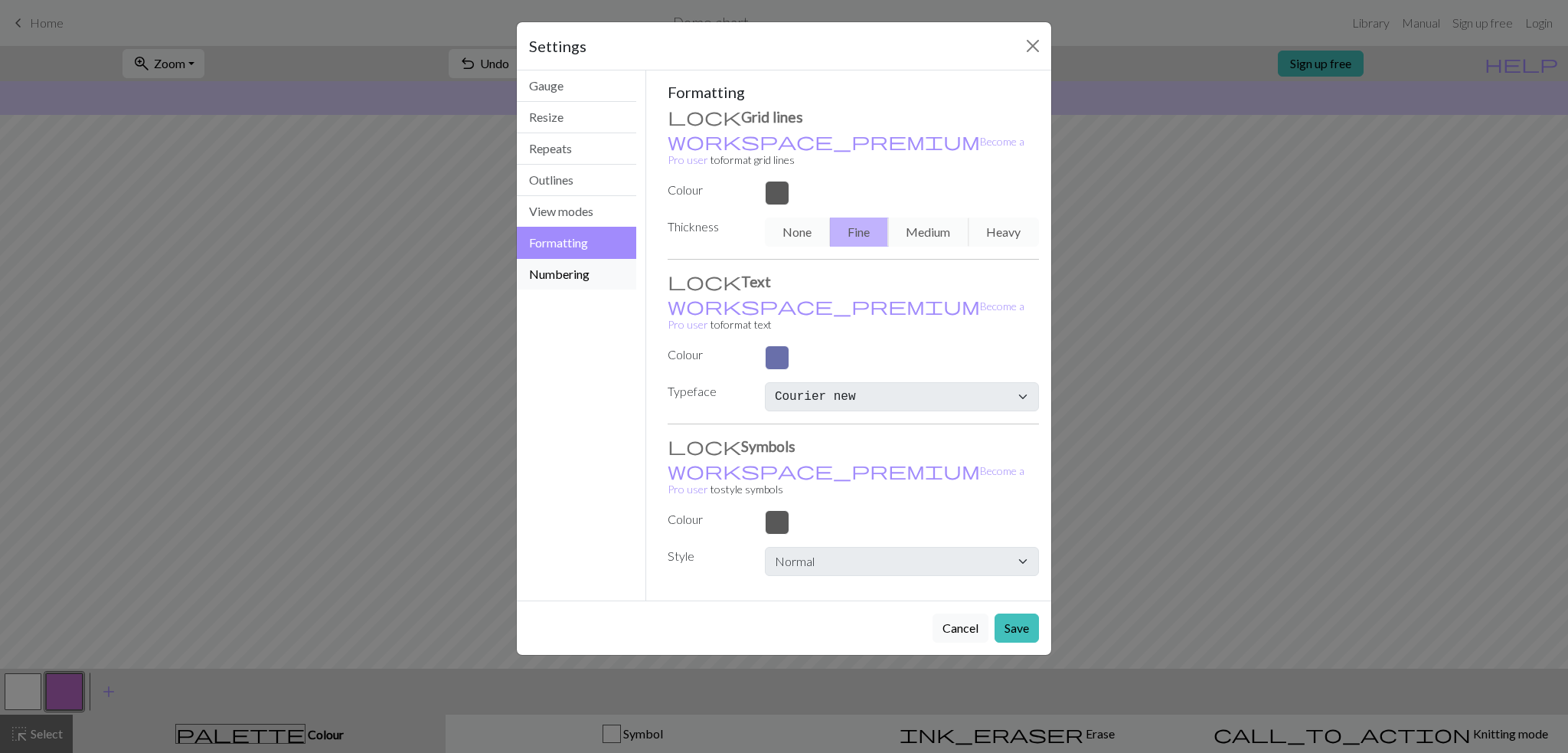
click at [583, 281] on button "Numbering" at bounding box center [576, 274] width 120 height 31
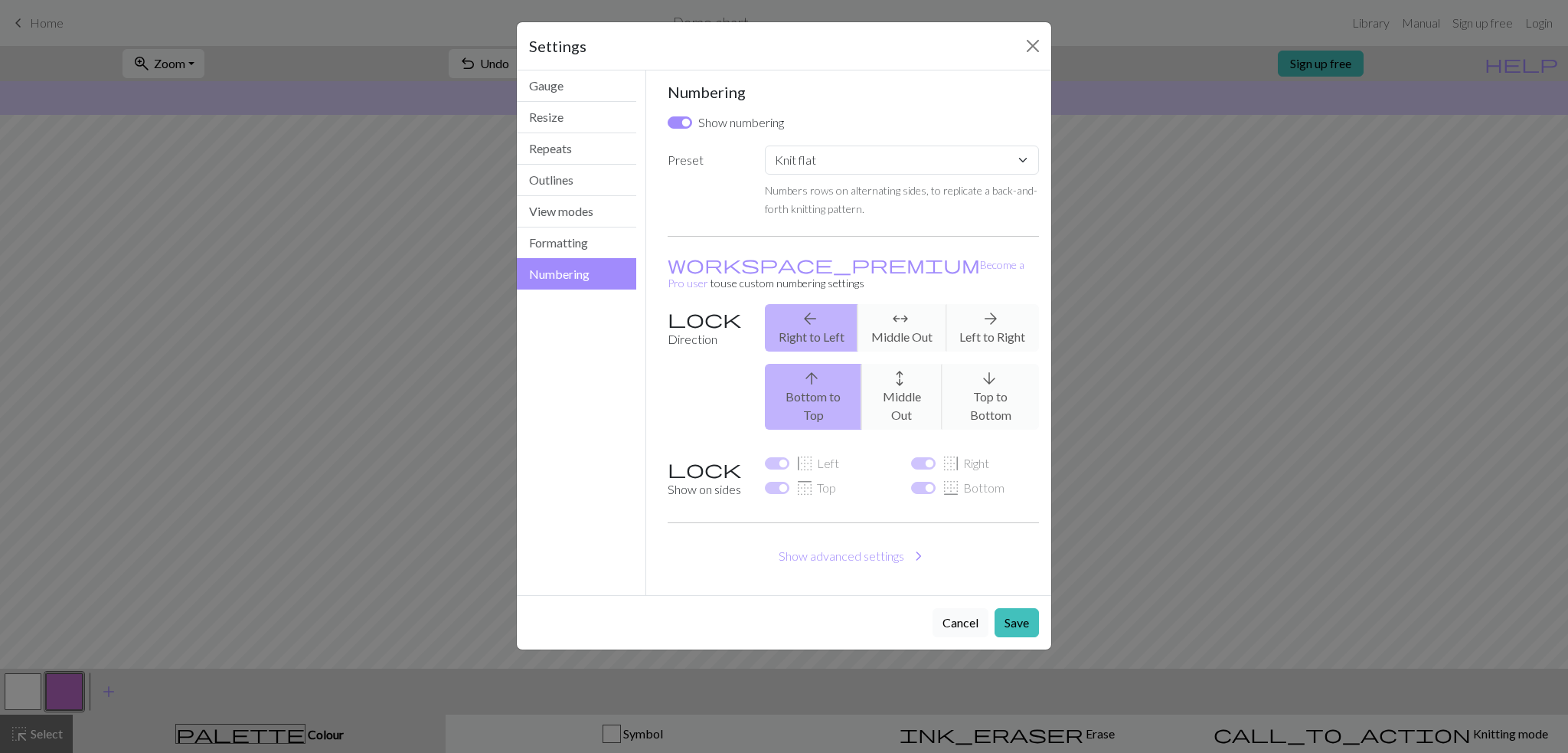
click at [968, 608] on button "Cancel" at bounding box center [960, 622] width 56 height 29
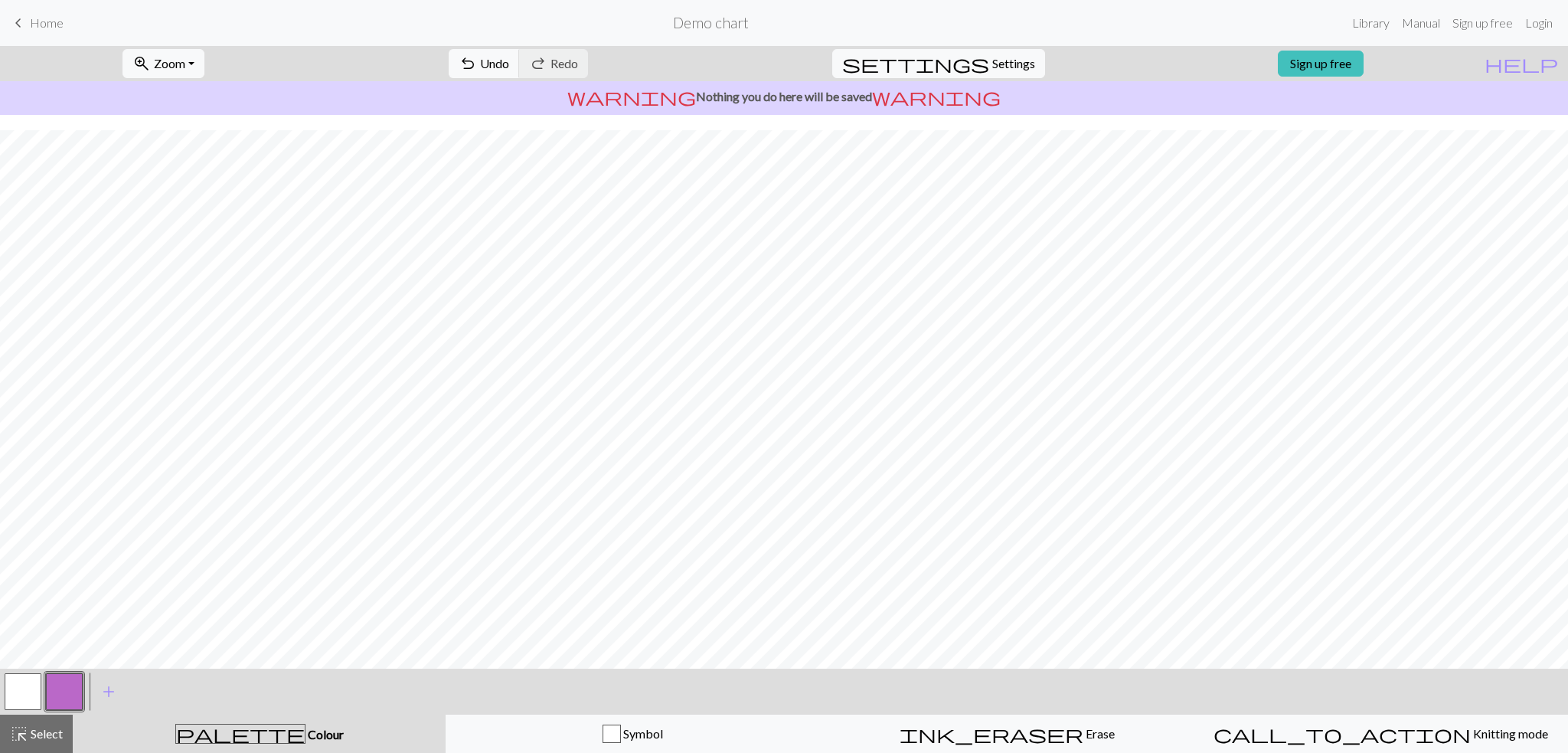
scroll to position [16, 0]
click at [35, 725] on div "highlight_alt Select Select" at bounding box center [36, 733] width 53 height 18
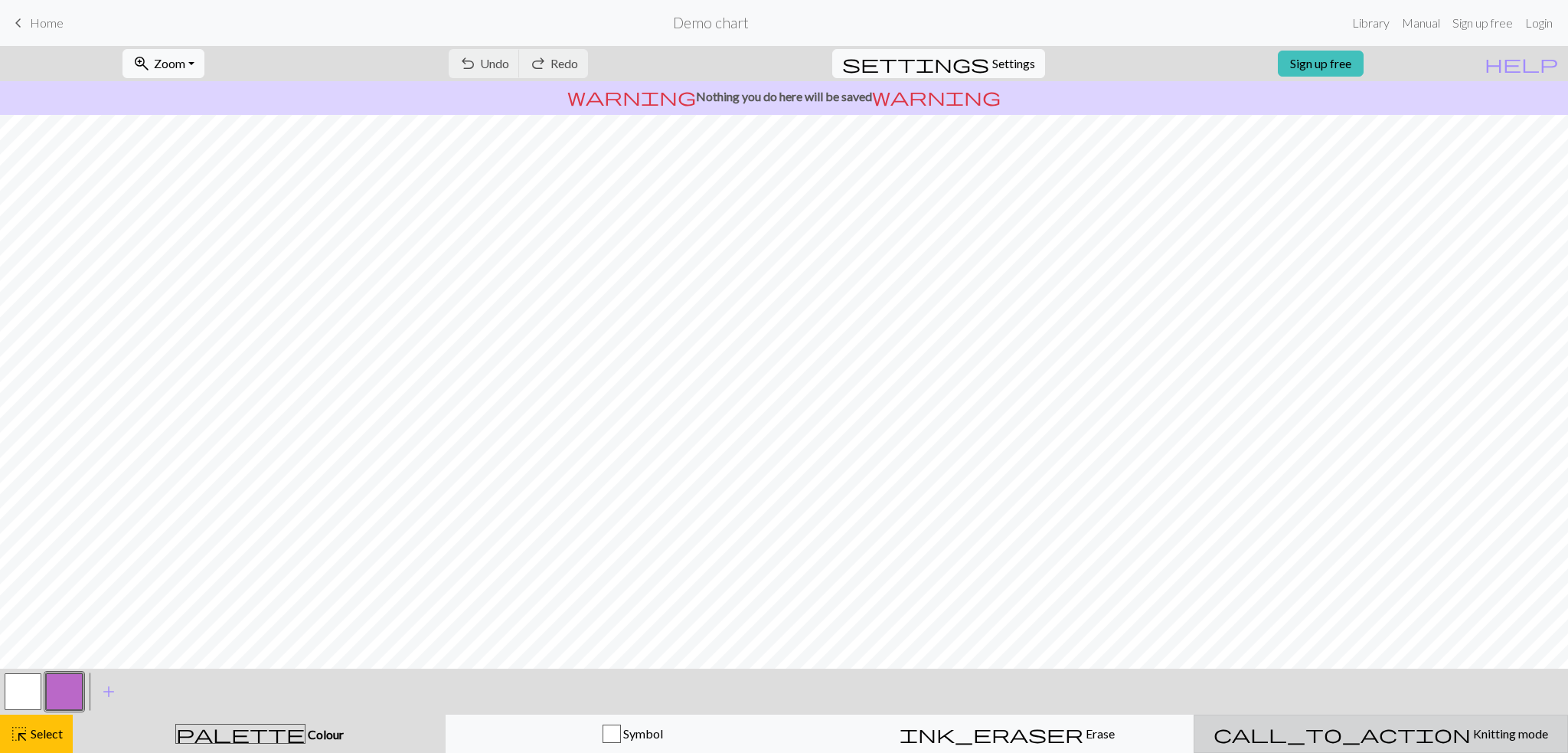
click at [1397, 744] on button "call_to_action Knitting mode Knitting mode" at bounding box center [1381, 733] width 374 height 39
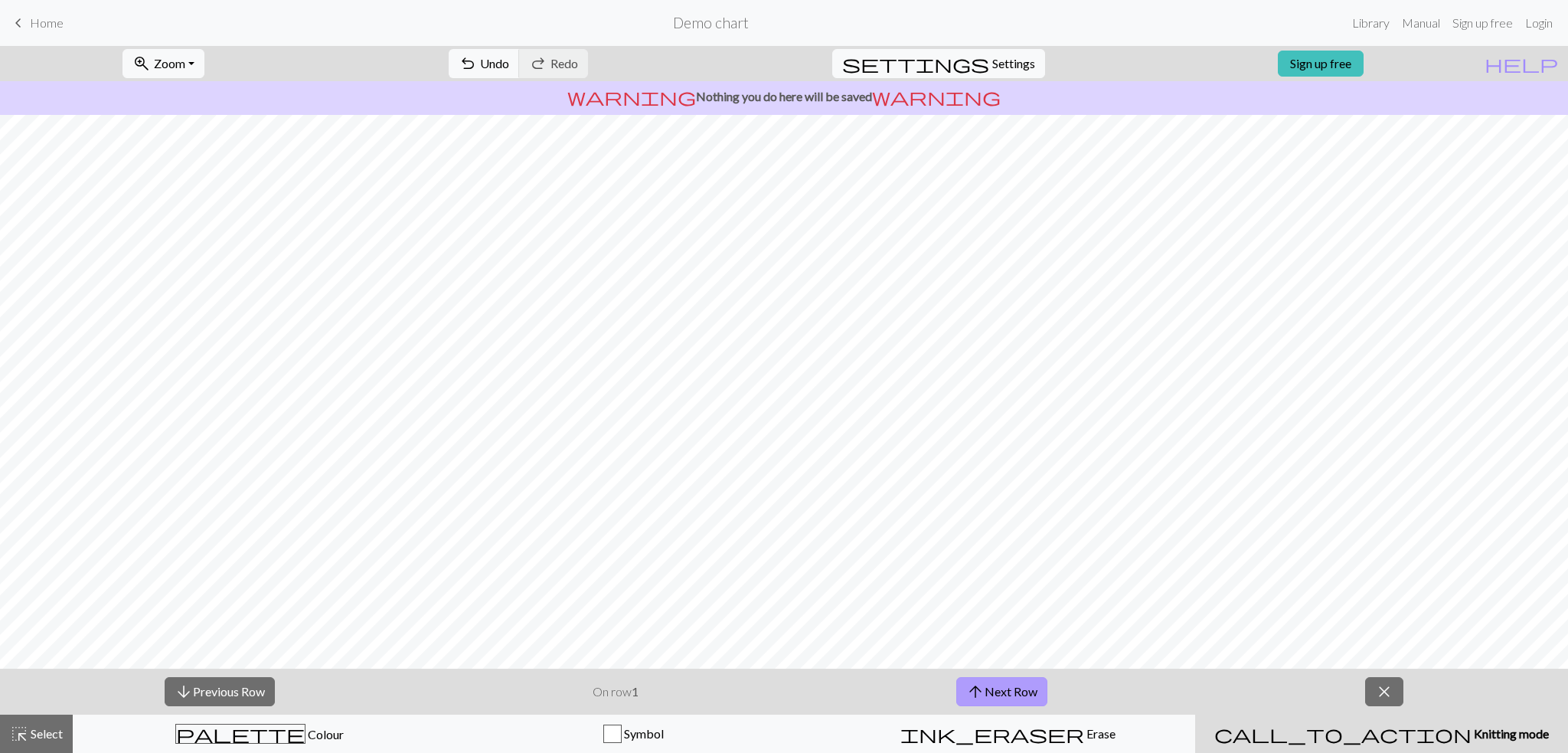
click at [992, 690] on button "arrow_upward Next Row" at bounding box center [1002, 692] width 91 height 29
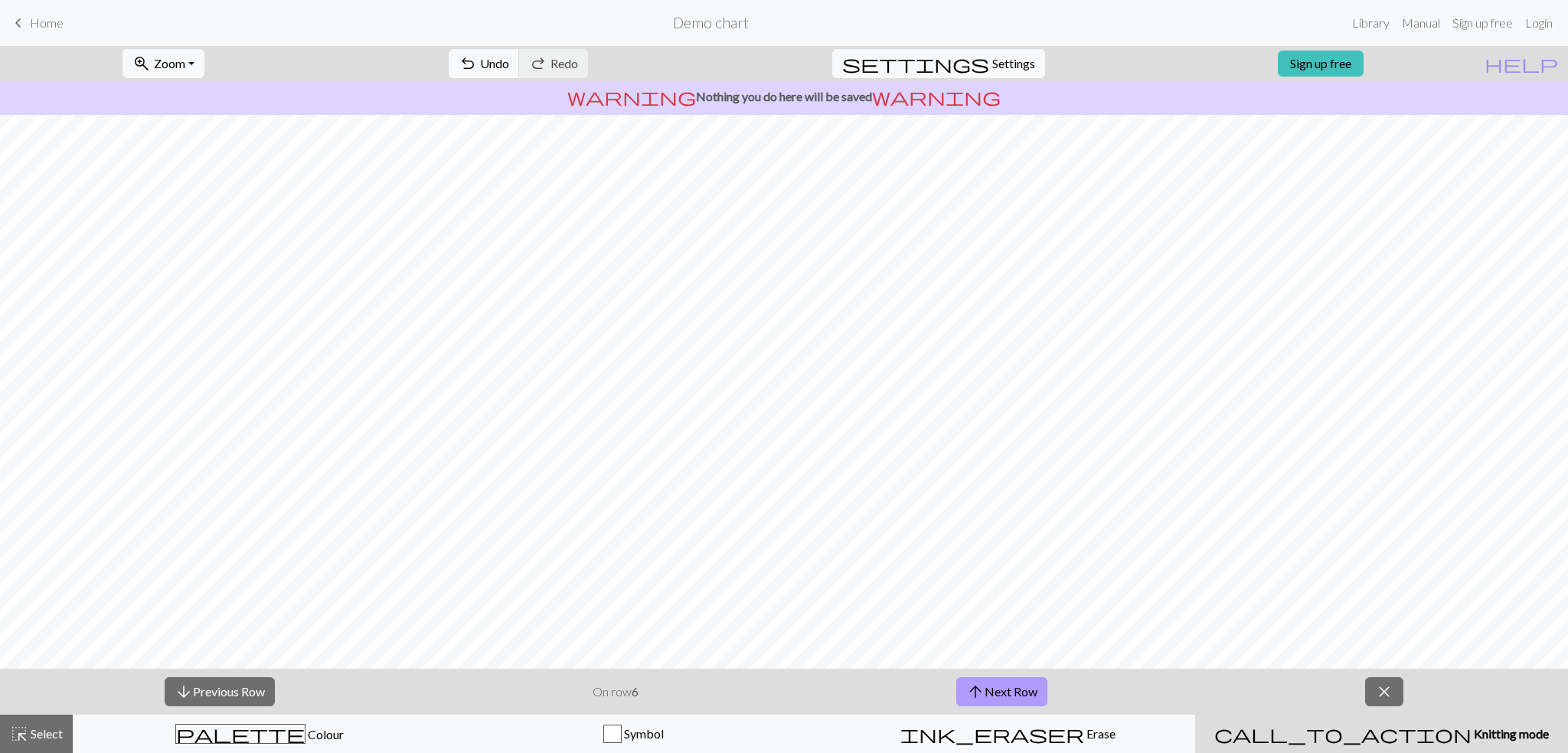
click at [992, 690] on button "arrow_upward Next Row" at bounding box center [1002, 692] width 91 height 29
click at [1364, 63] on link "Sign up free" at bounding box center [1320, 63] width 86 height 26
